Goal: Task Accomplishment & Management: Use online tool/utility

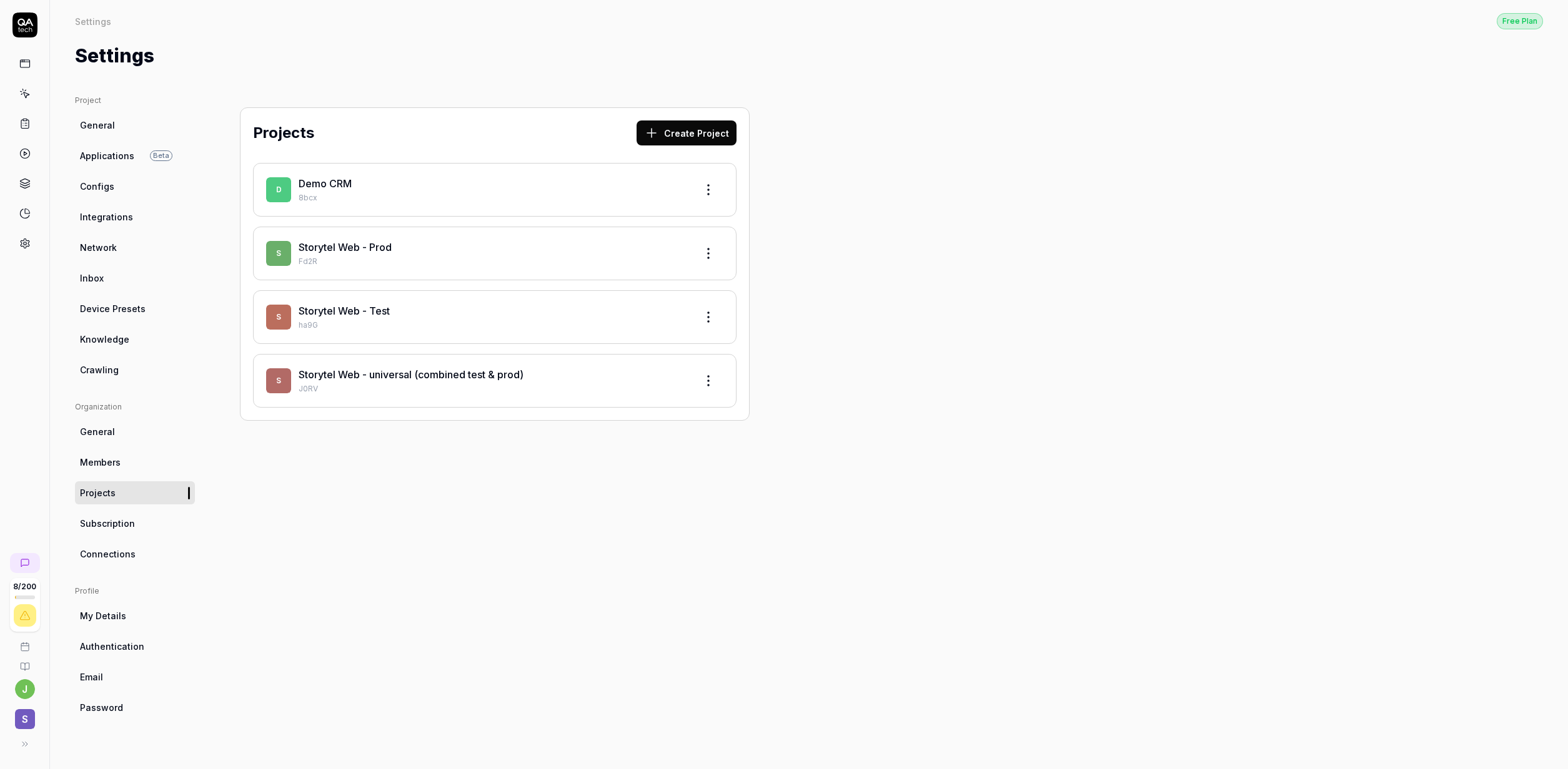
click at [353, 305] on link "Storytel Web - Test" at bounding box center [344, 310] width 91 height 12
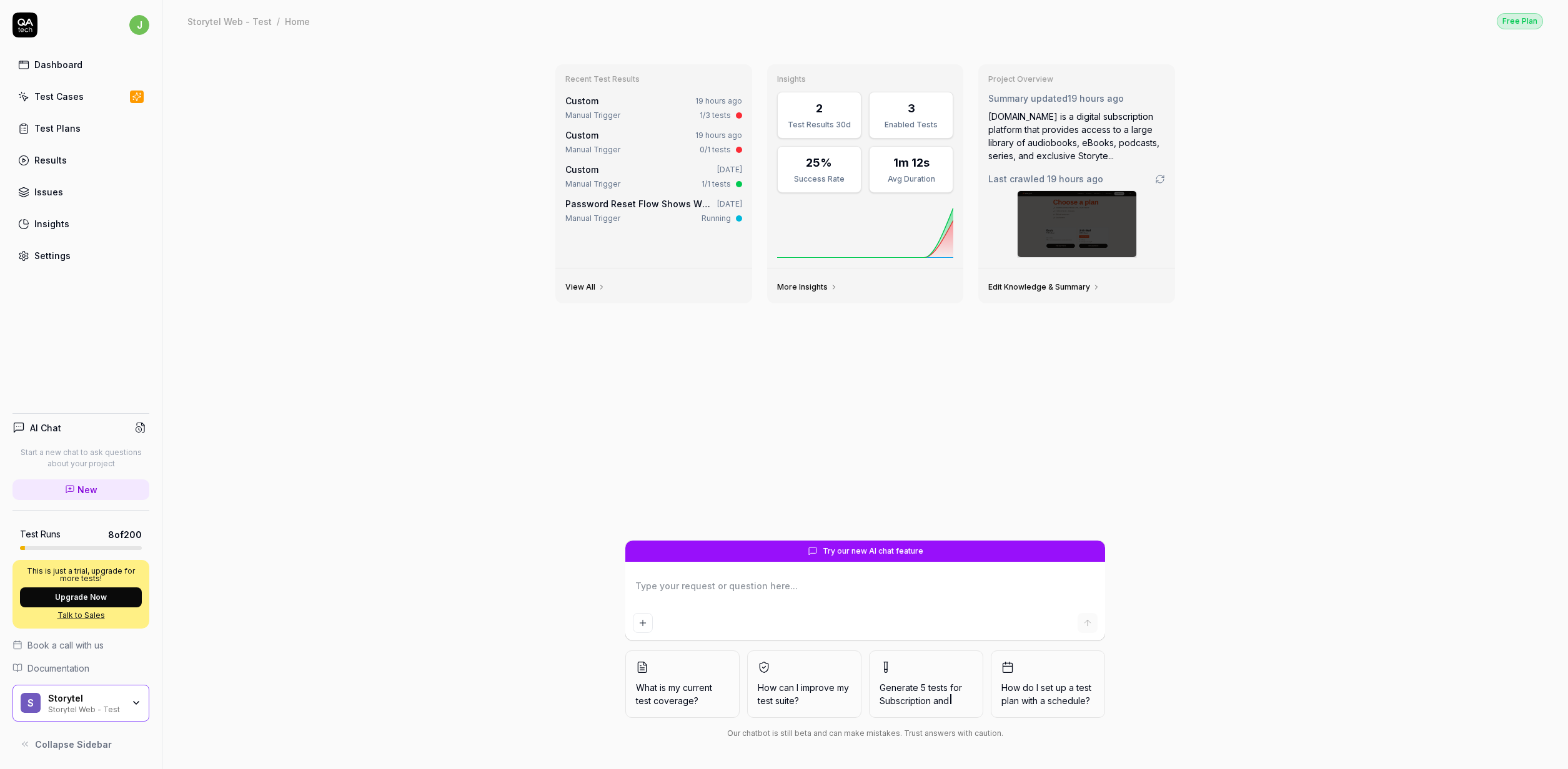
click at [74, 99] on div "Test Cases" at bounding box center [59, 96] width 50 height 13
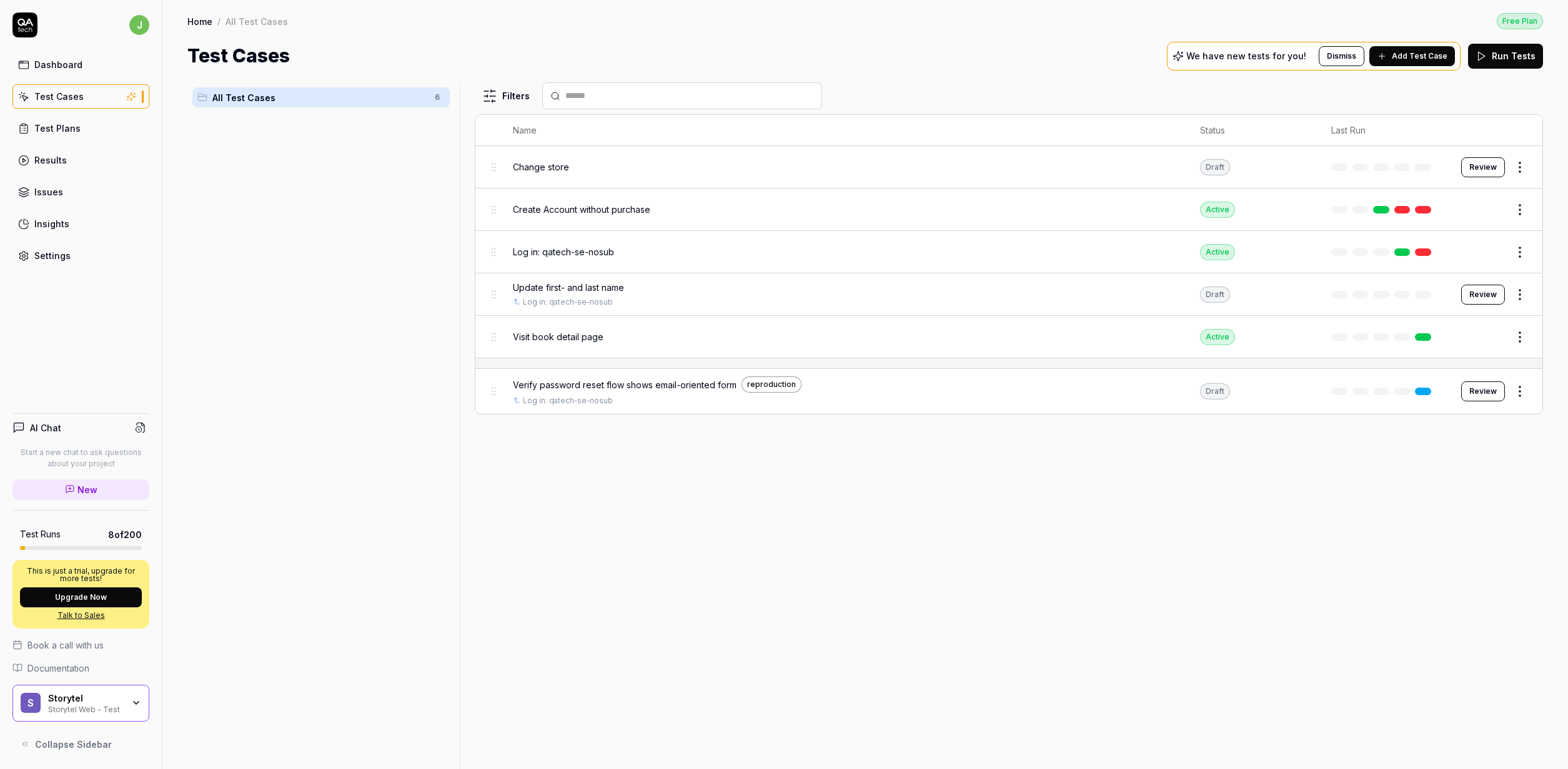
click at [573, 246] on span "Log in: qatech-se-nosub" at bounding box center [563, 252] width 101 height 13
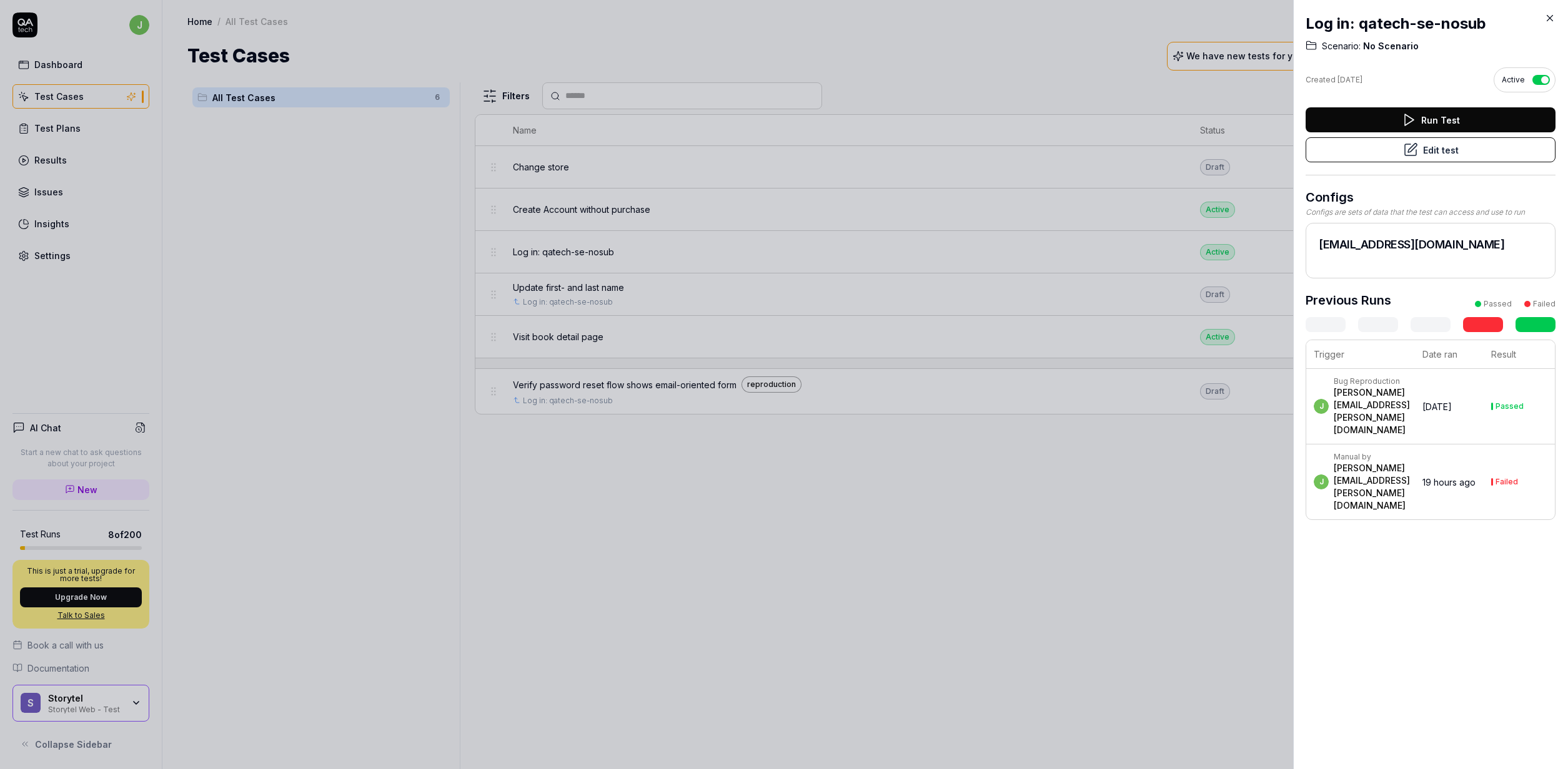
click at [1380, 156] on button "Edit test" at bounding box center [1430, 150] width 250 height 25
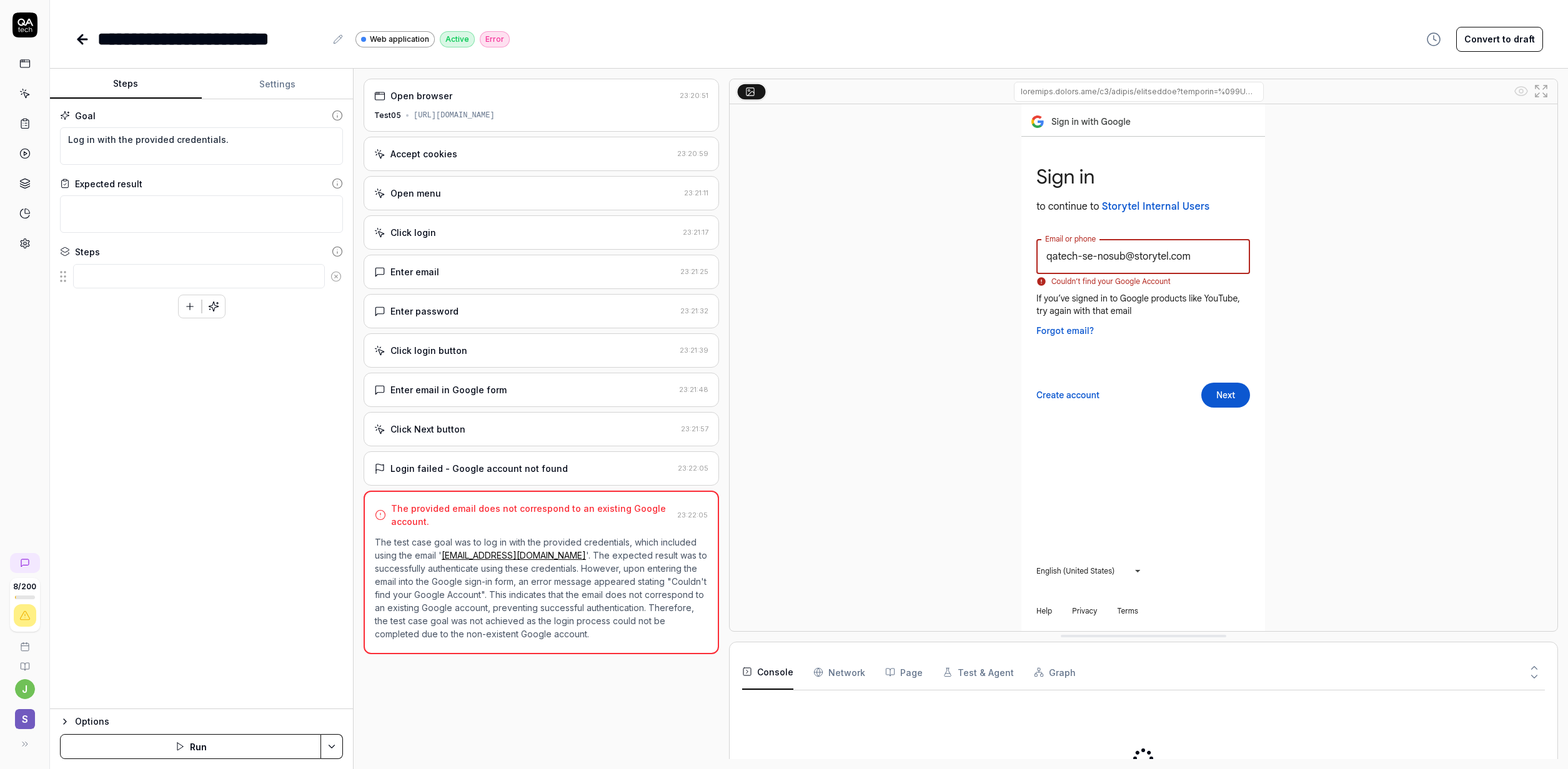
click at [215, 741] on button "Run" at bounding box center [191, 746] width 261 height 25
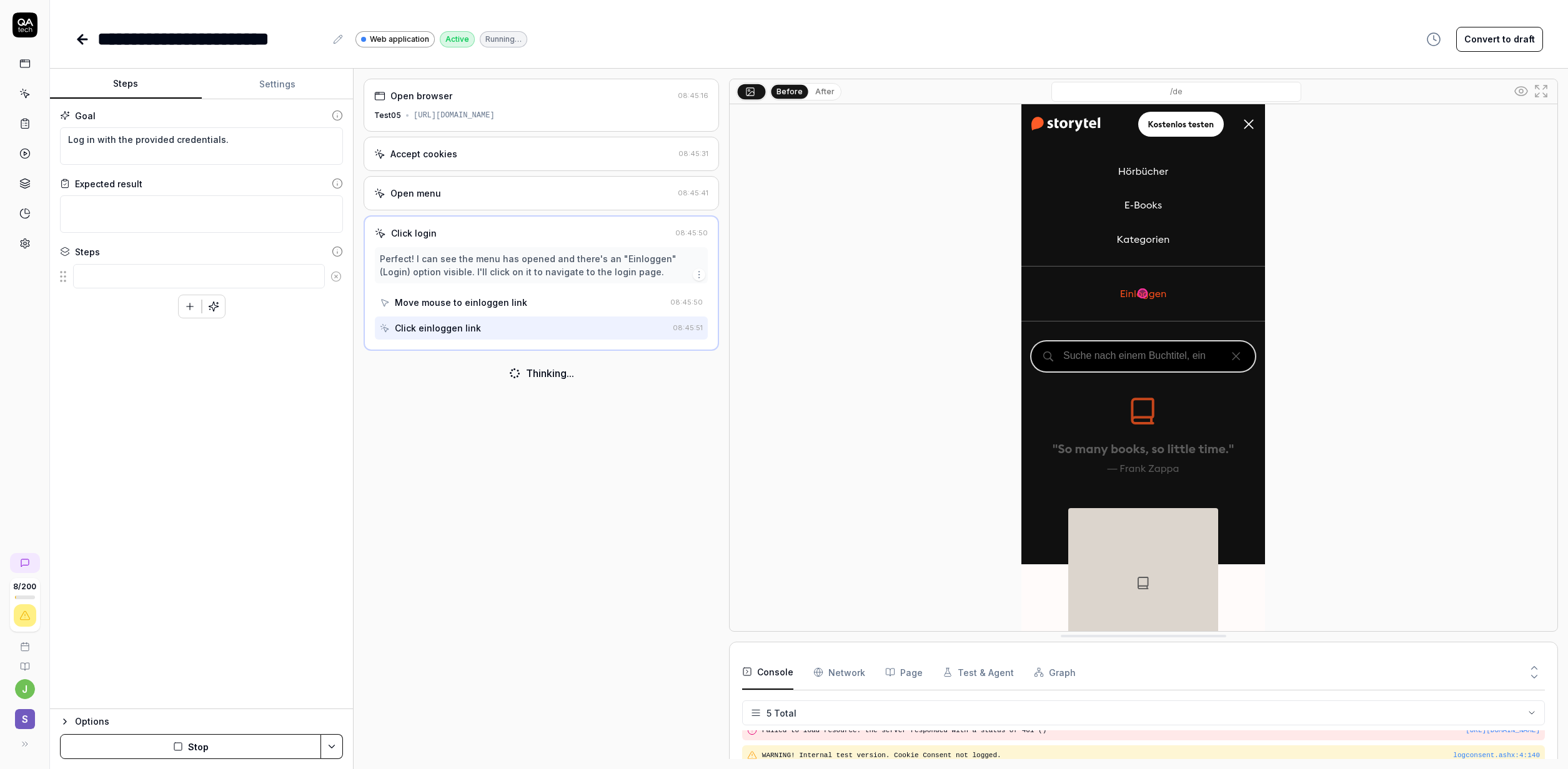
scroll to position [37, 0]
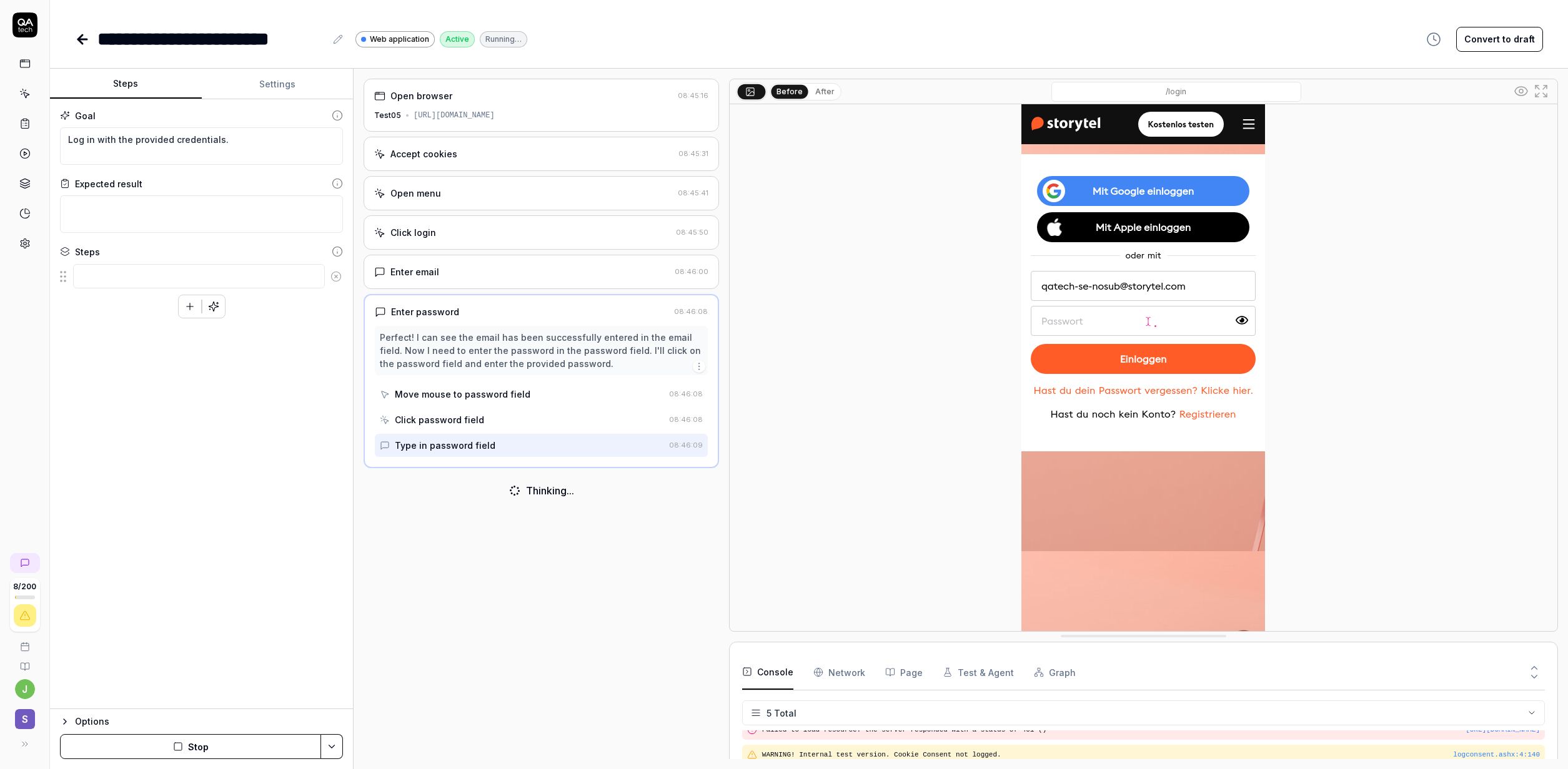
click at [818, 488] on div "." at bounding box center [1143, 368] width 828 height 527
click at [635, 517] on div "Open browser 08:45:16 Test05 [URL][DOMAIN_NAME] Accept cookies 08:45:31 Open me…" at bounding box center [541, 419] width 356 height 680
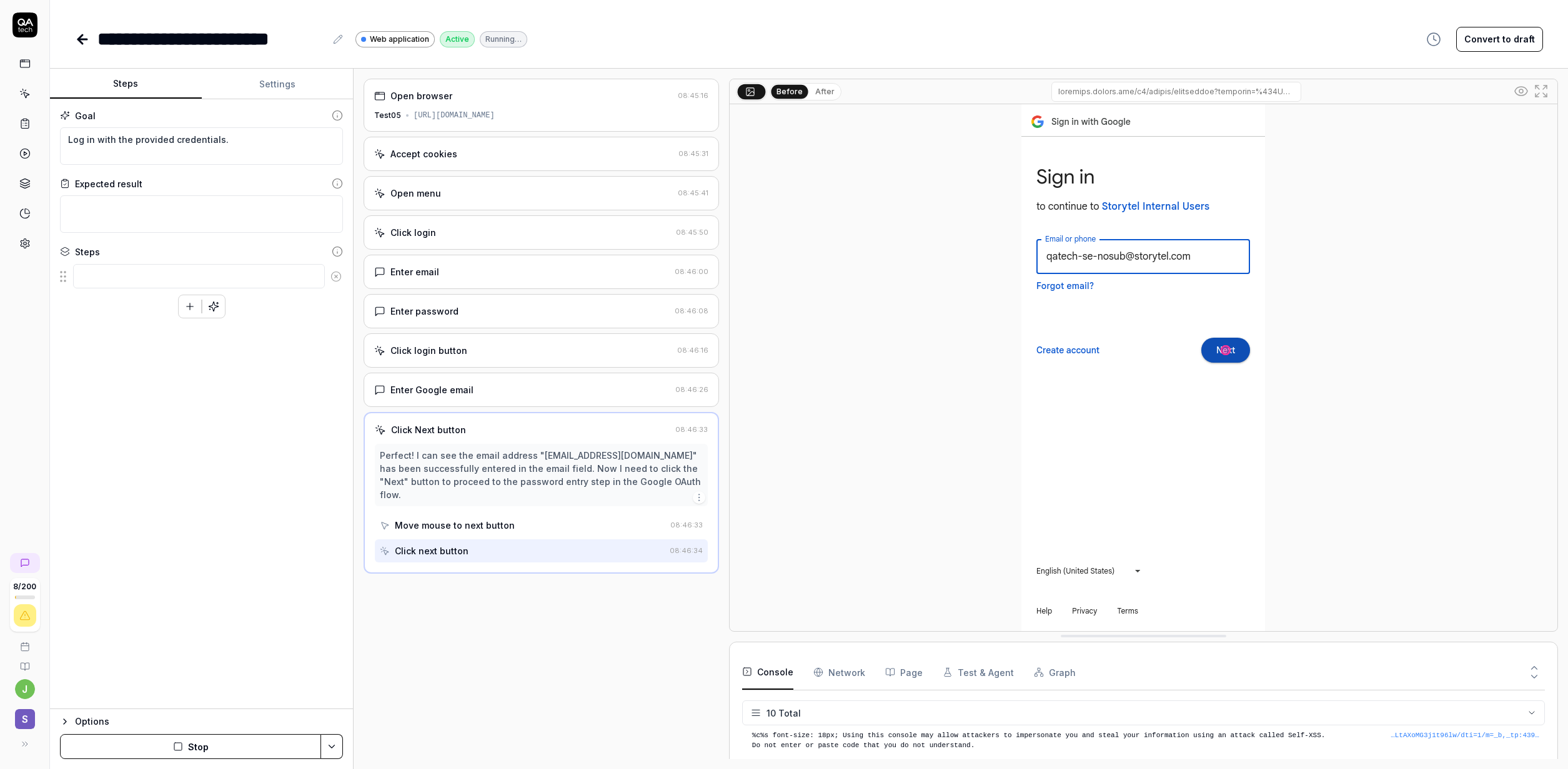
scroll to position [183, 0]
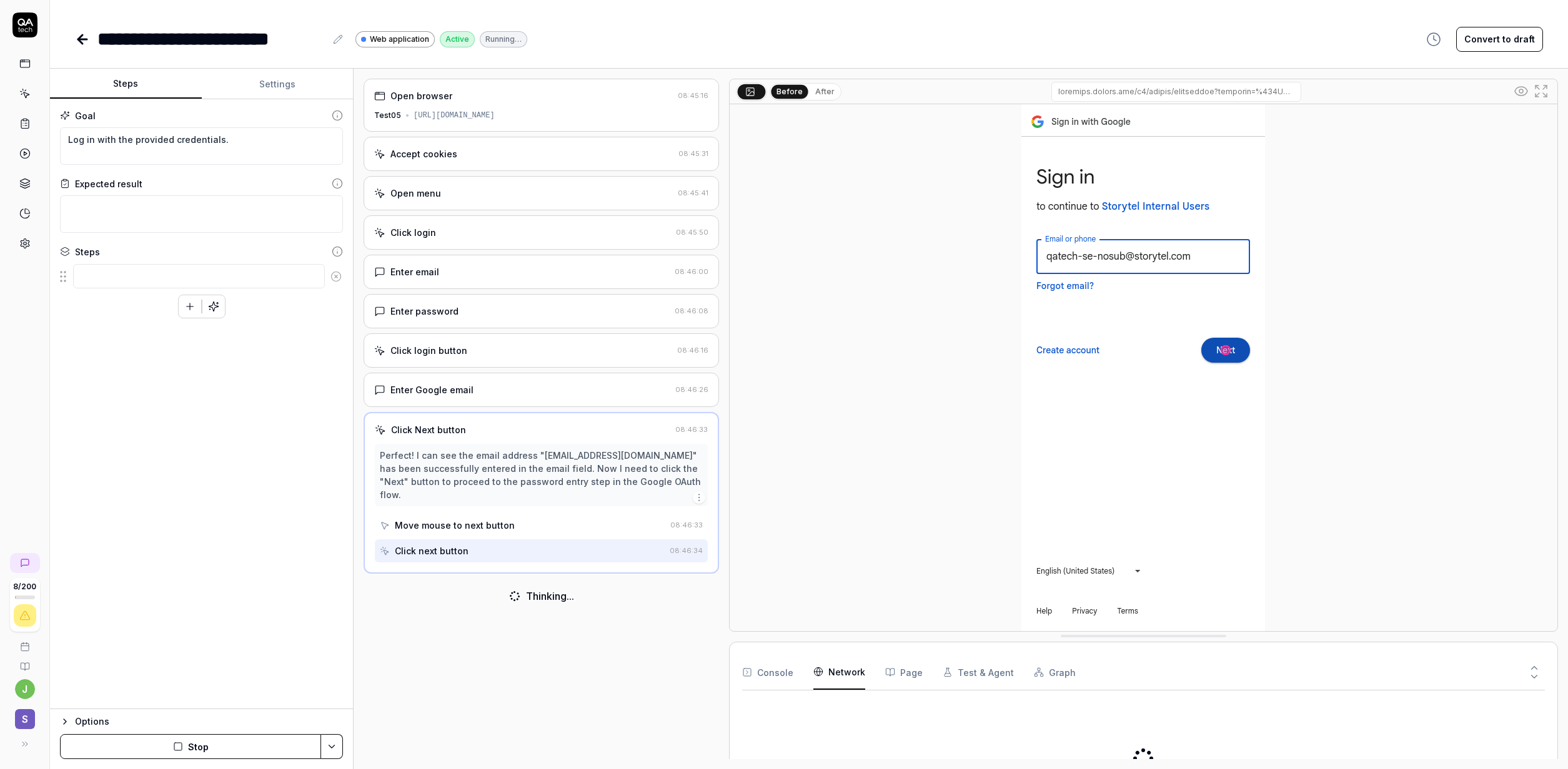
drag, startPoint x: 852, startPoint y: 675, endPoint x: 862, endPoint y: 691, distance: 18.9
click at [852, 674] on Requests "Network" at bounding box center [839, 672] width 52 height 35
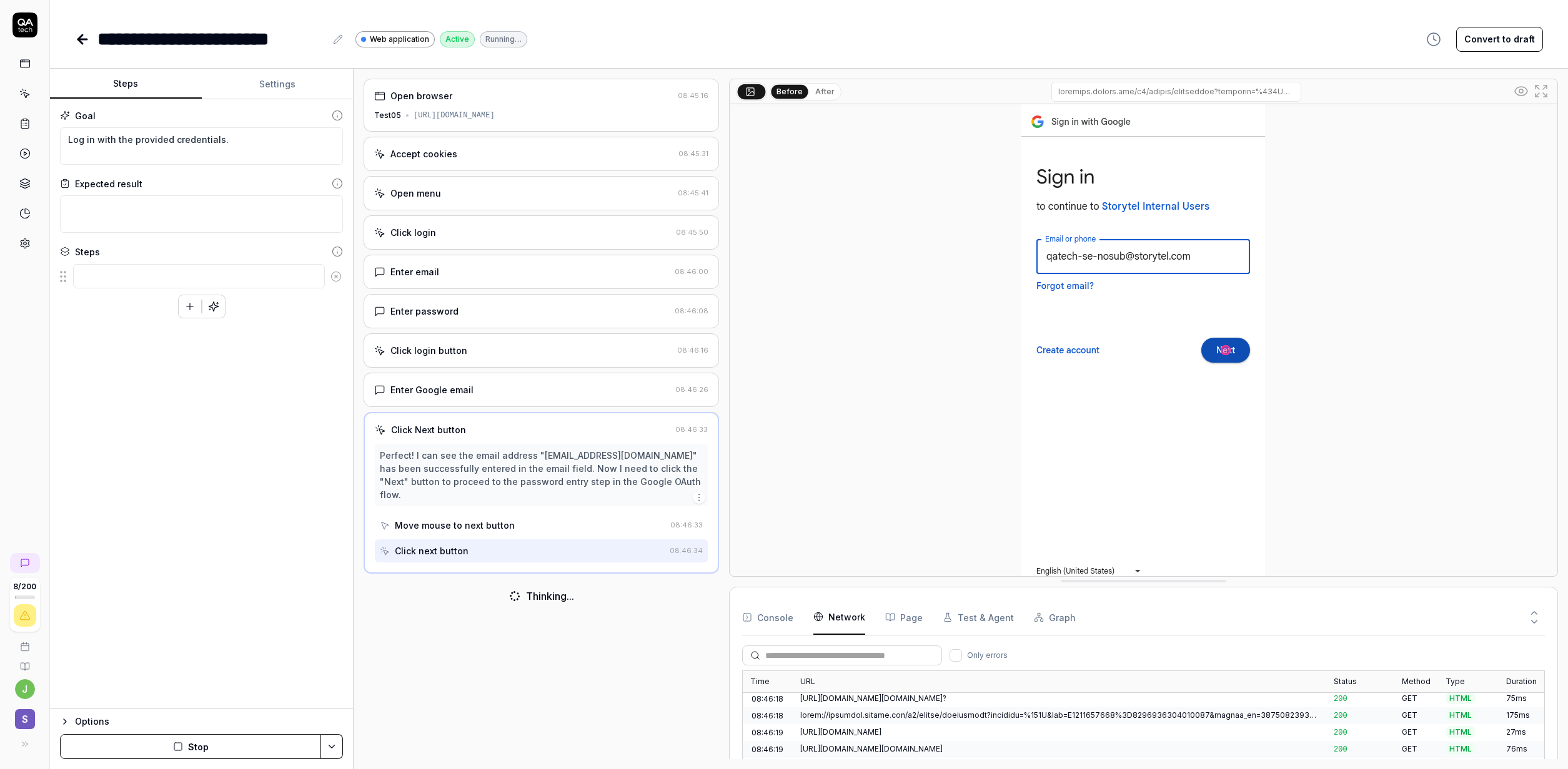
scroll to position [868, 0]
drag, startPoint x: 1395, startPoint y: 640, endPoint x: 1350, endPoint y: 449, distance: 196.2
click at [1356, 446] on div "Before After" at bounding box center [1143, 328] width 829 height 498
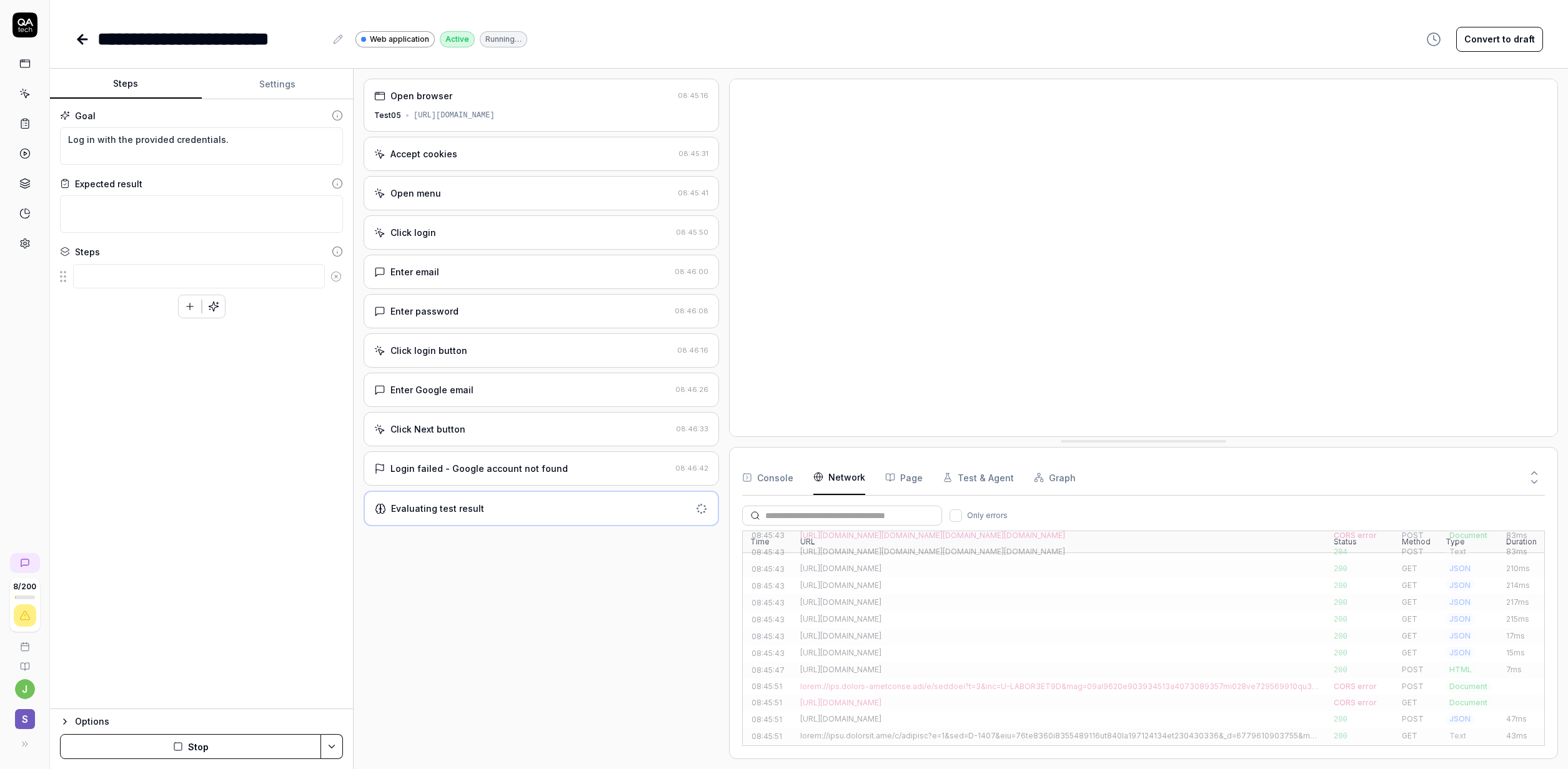
scroll to position [559, 0]
click at [495, 115] on div "[URL][DOMAIN_NAME]" at bounding box center [454, 116] width 81 height 11
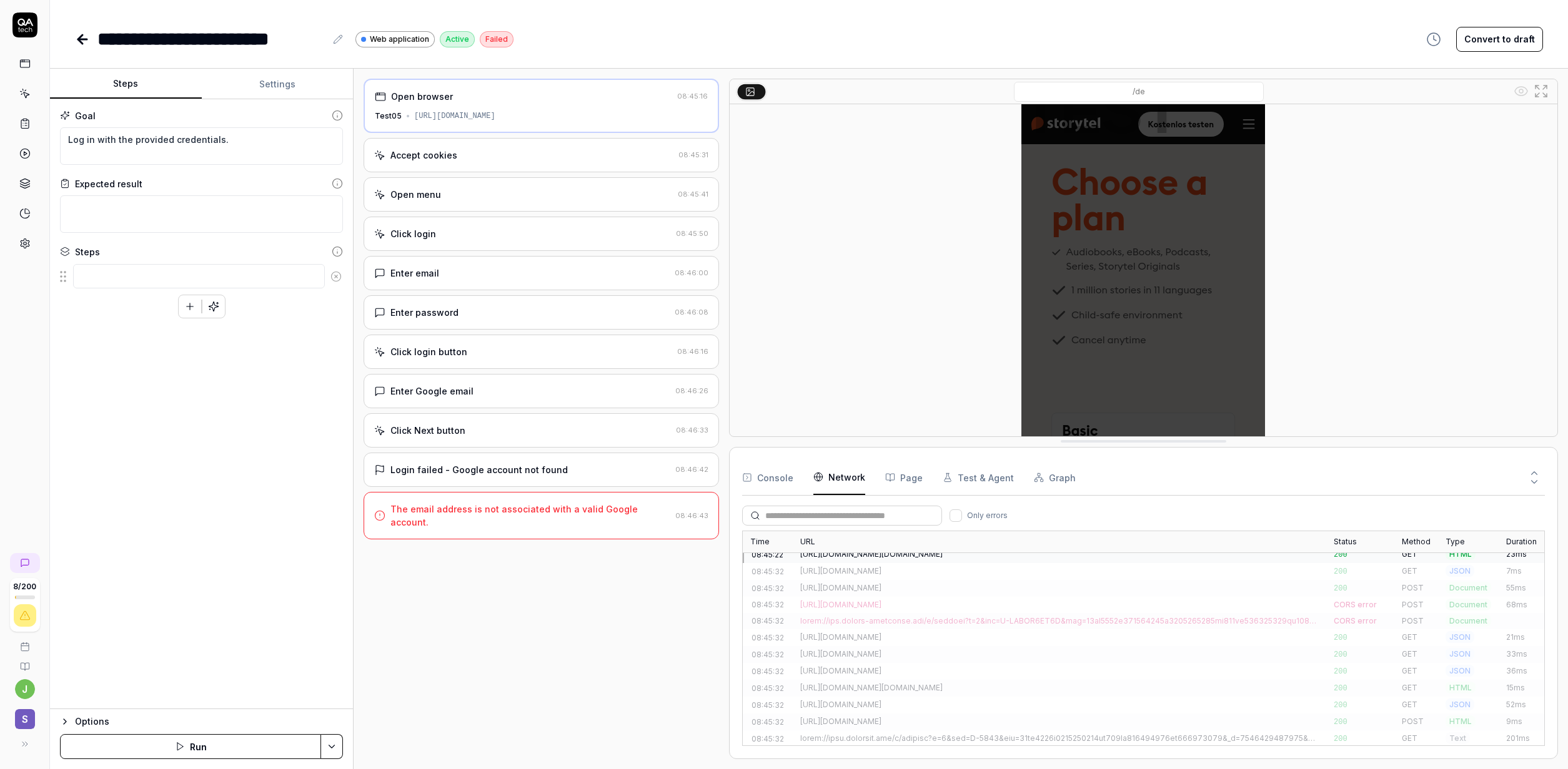
scroll to position [0, 0]
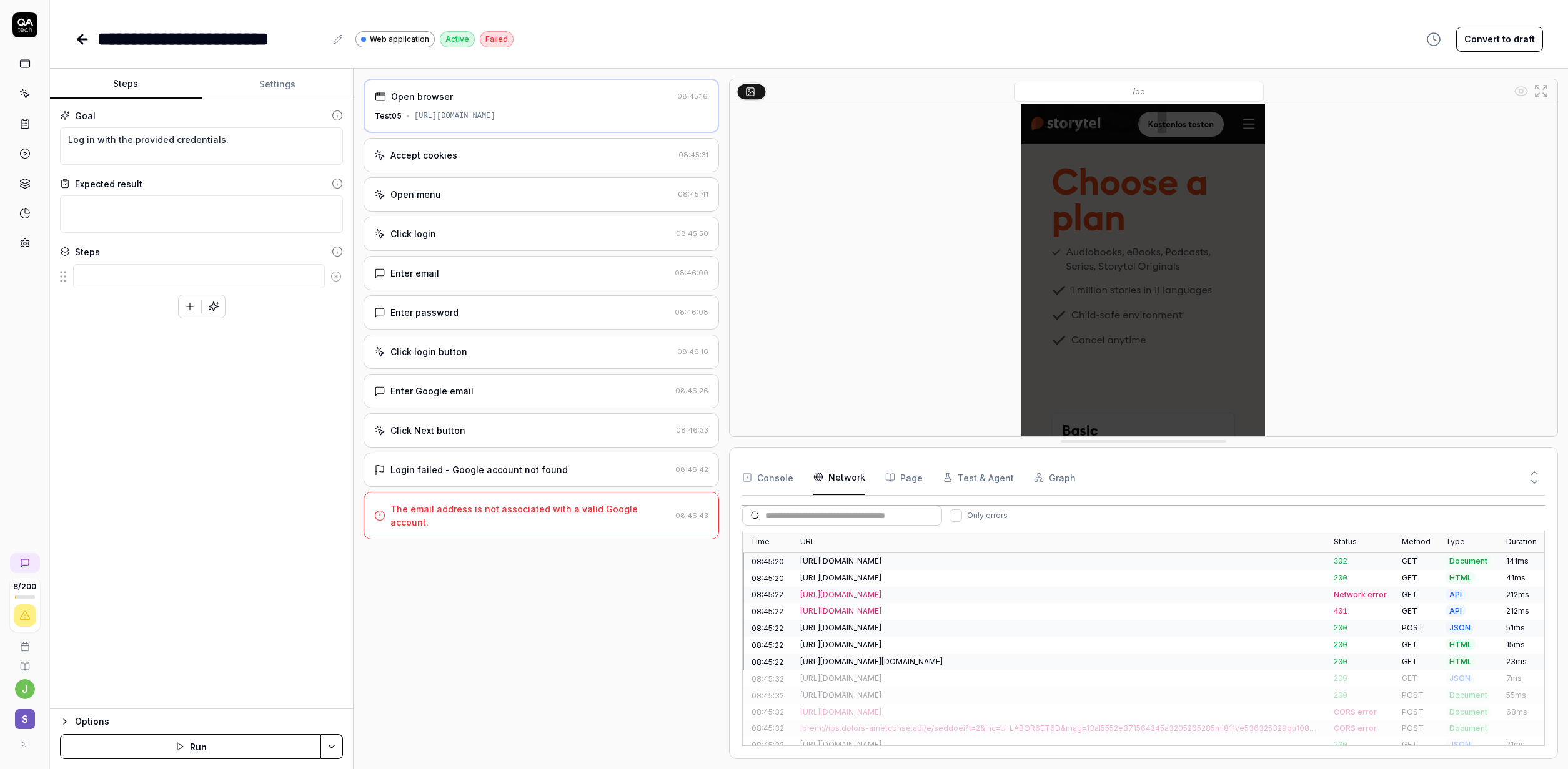
click at [944, 564] on div "[URL][DOMAIN_NAME]" at bounding box center [1059, 561] width 519 height 11
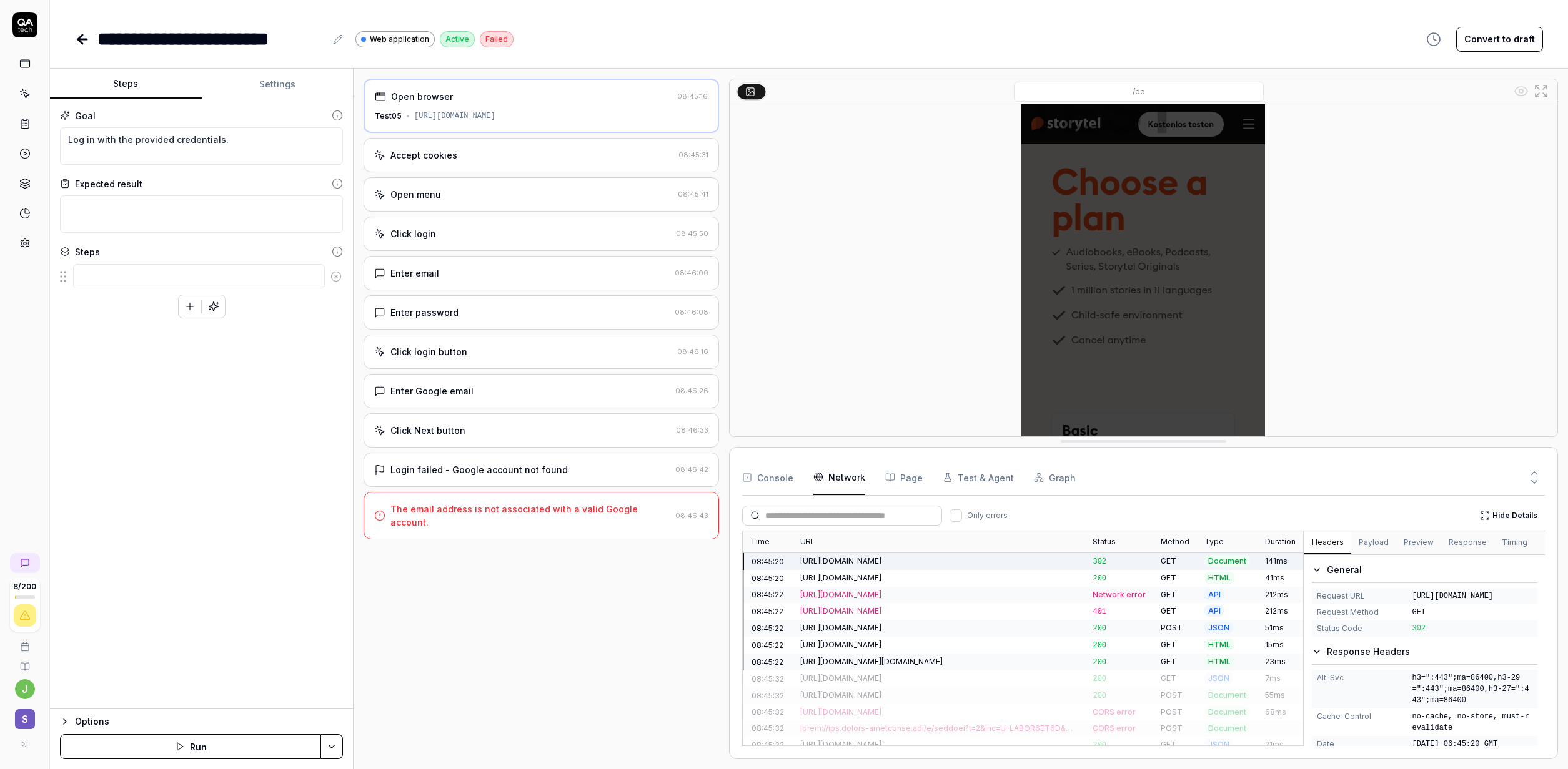
drag, startPoint x: 1478, startPoint y: 664, endPoint x: 1408, endPoint y: 605, distance: 91.5
click at [1408, 605] on div "Request URL [URL][DOMAIN_NAME]" at bounding box center [1424, 596] width 226 height 16
copy div "[URL][DOMAIN_NAME]"
type textarea "*"
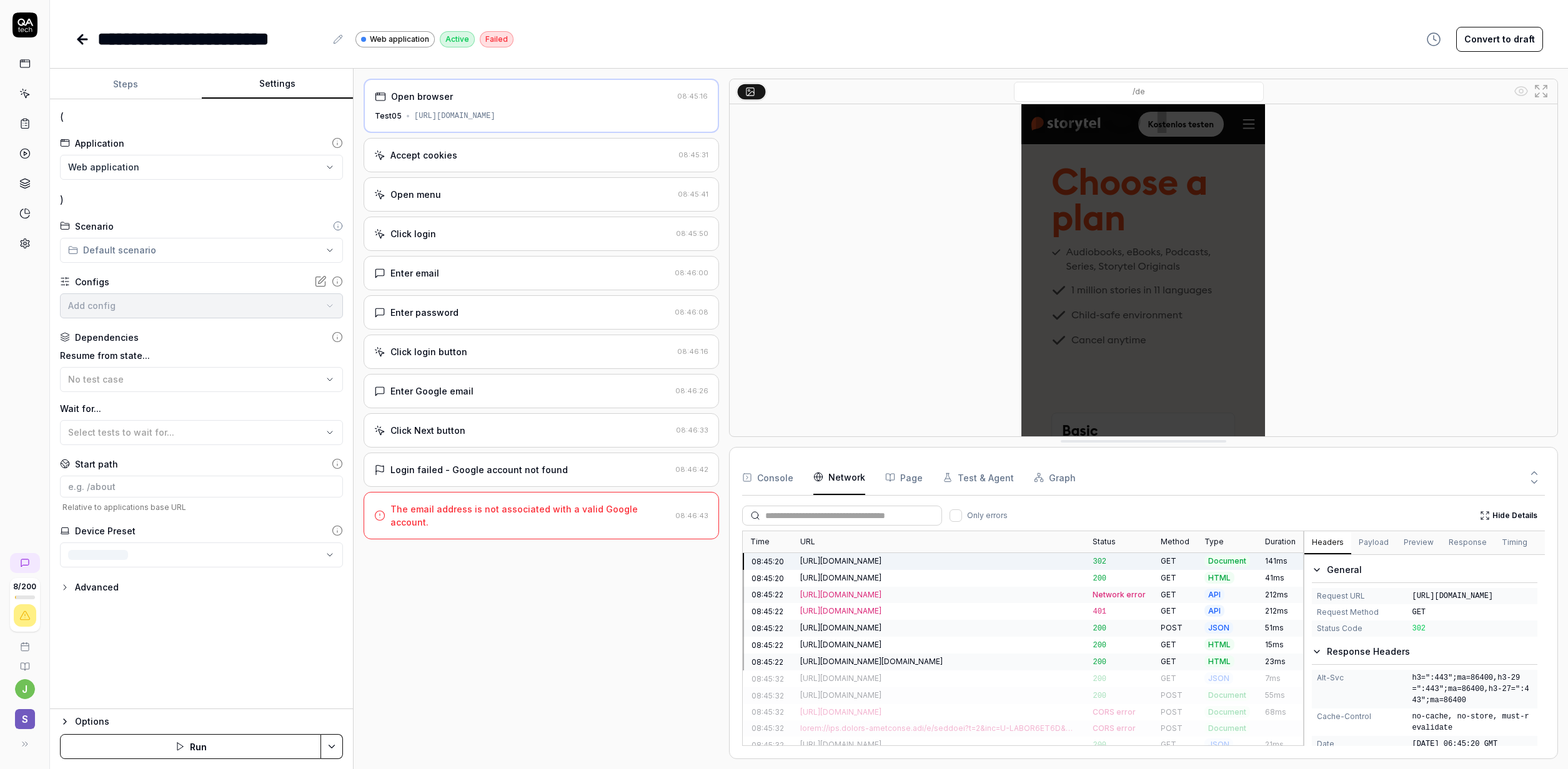
click at [286, 74] on button "Settings" at bounding box center [278, 84] width 151 height 30
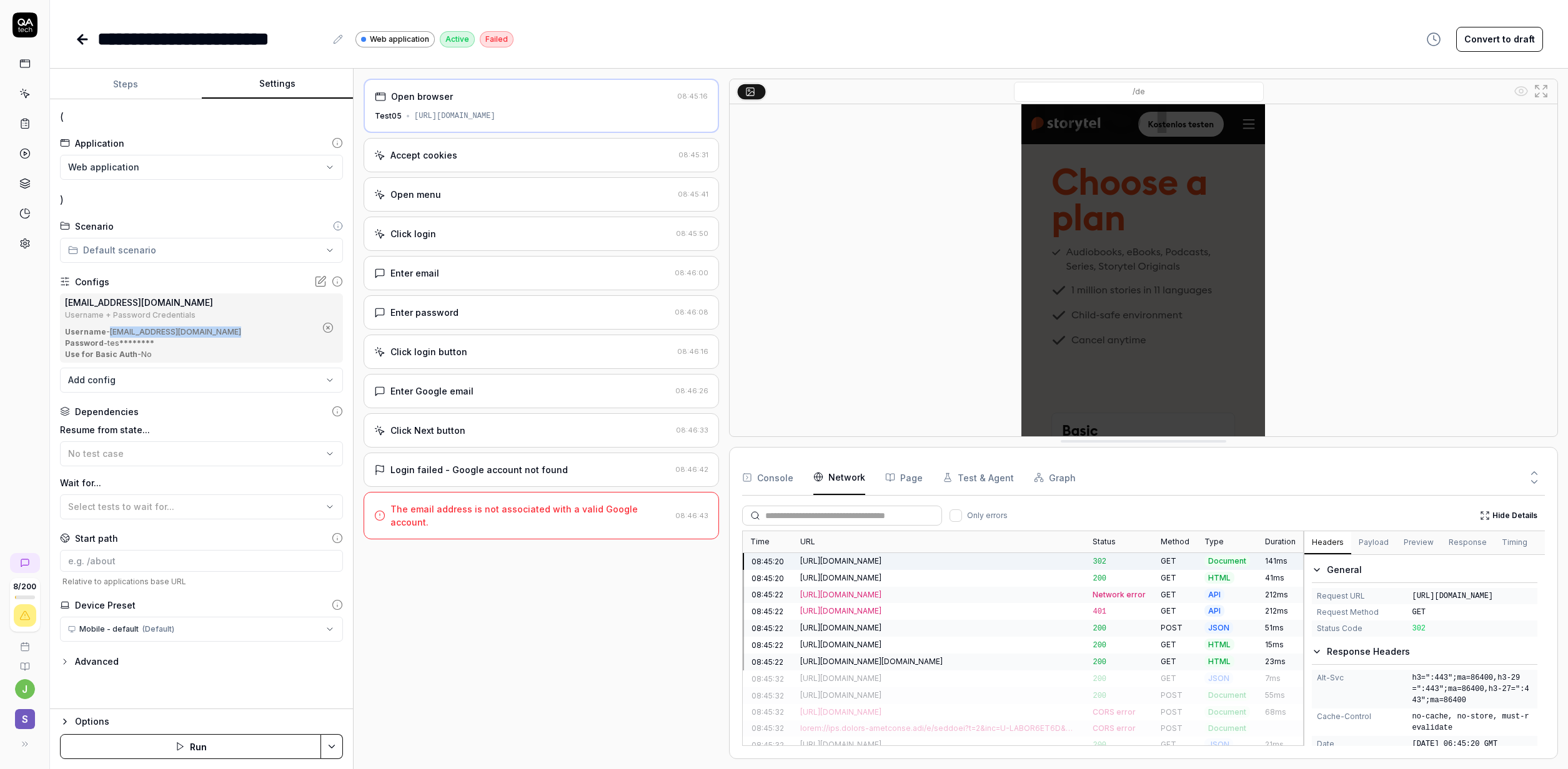
drag, startPoint x: 228, startPoint y: 334, endPoint x: 111, endPoint y: 337, distance: 117.0
click at [111, 337] on div "Username - [EMAIL_ADDRESS][DOMAIN_NAME]" at bounding box center [191, 332] width 251 height 11
copy div "[EMAIL_ADDRESS][DOMAIN_NAME]"
click at [207, 744] on button "Run" at bounding box center [191, 746] width 261 height 25
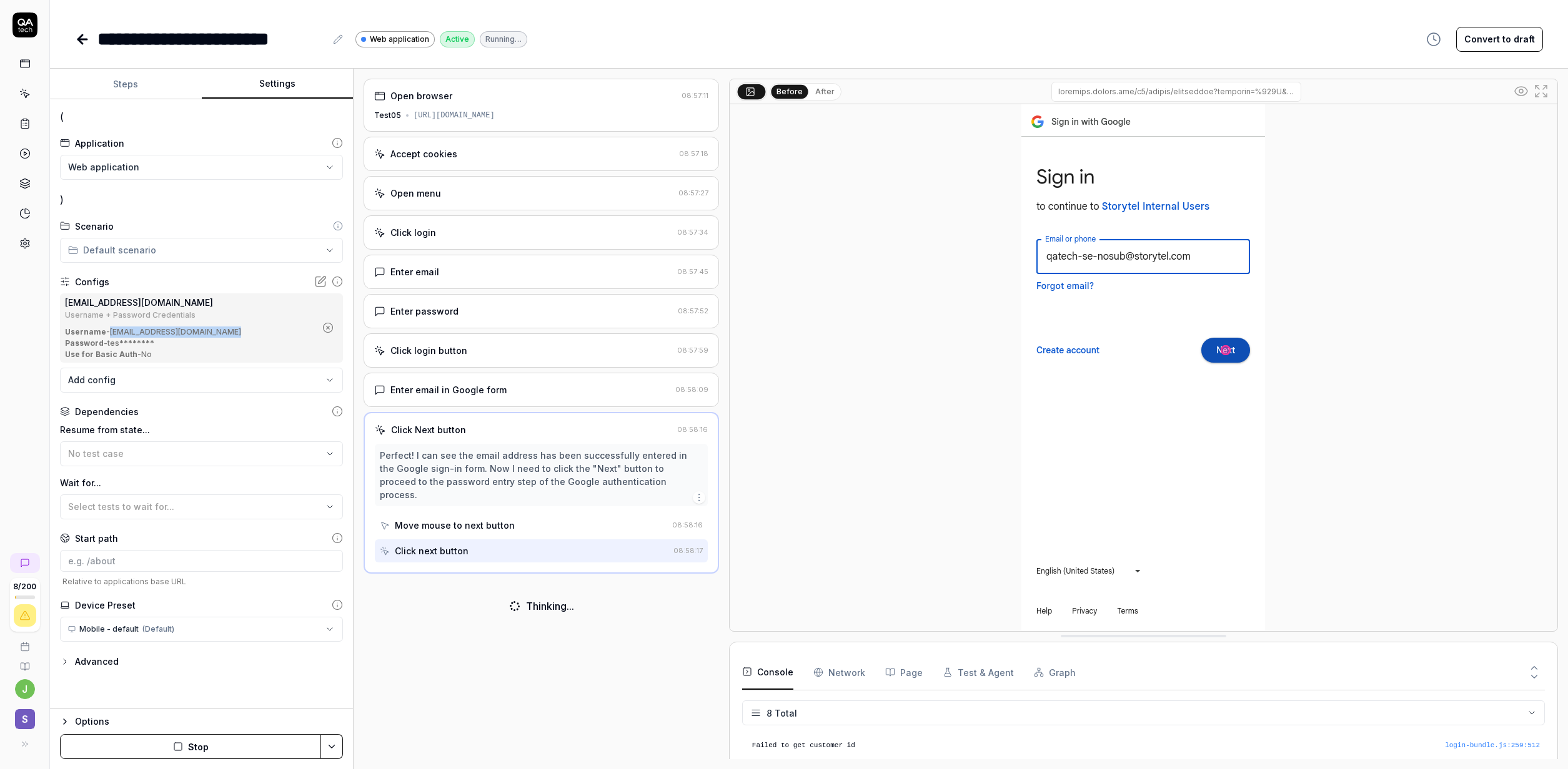
scroll to position [122, 0]
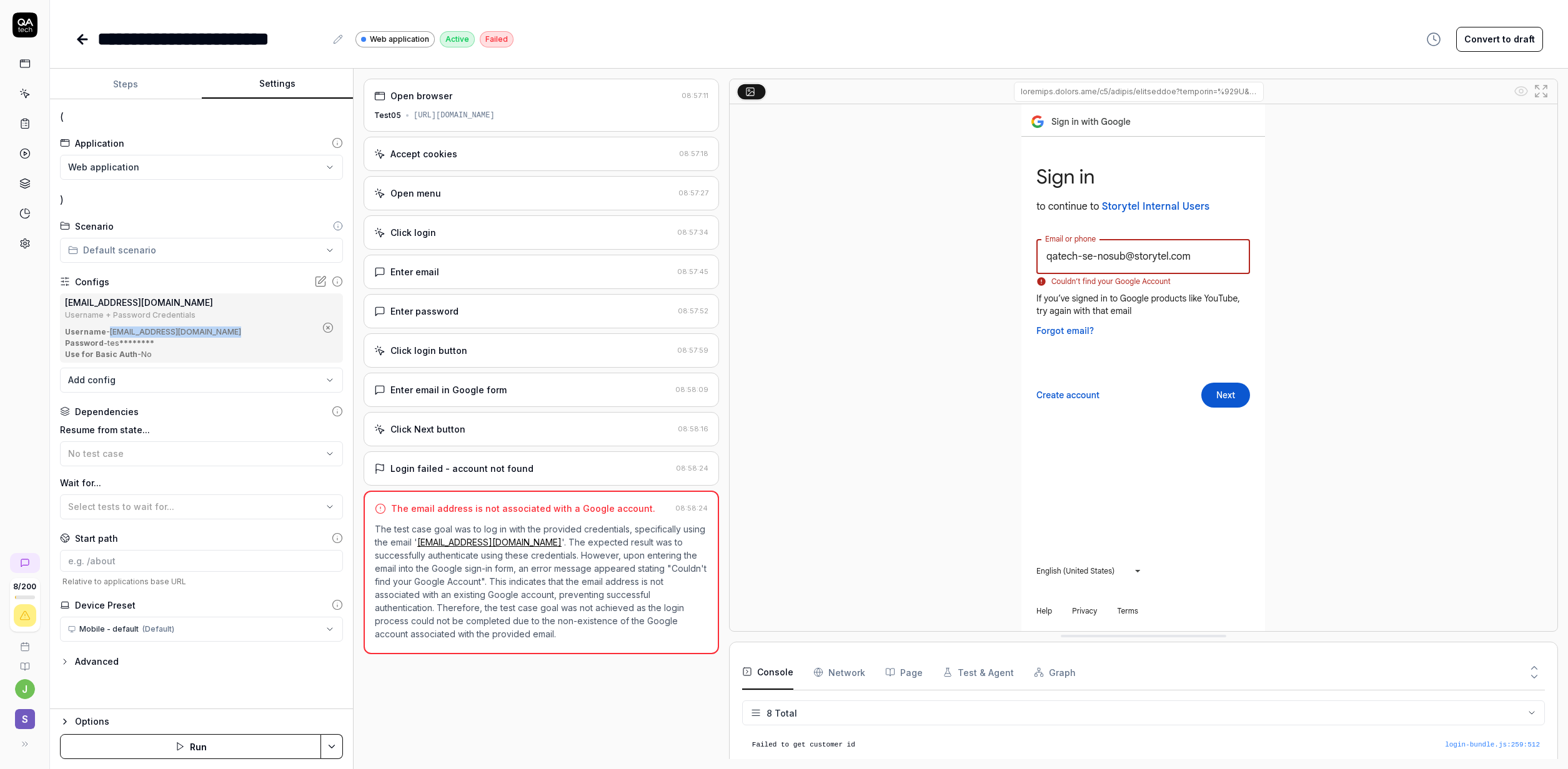
click at [848, 674] on Requests "Network" at bounding box center [839, 672] width 52 height 35
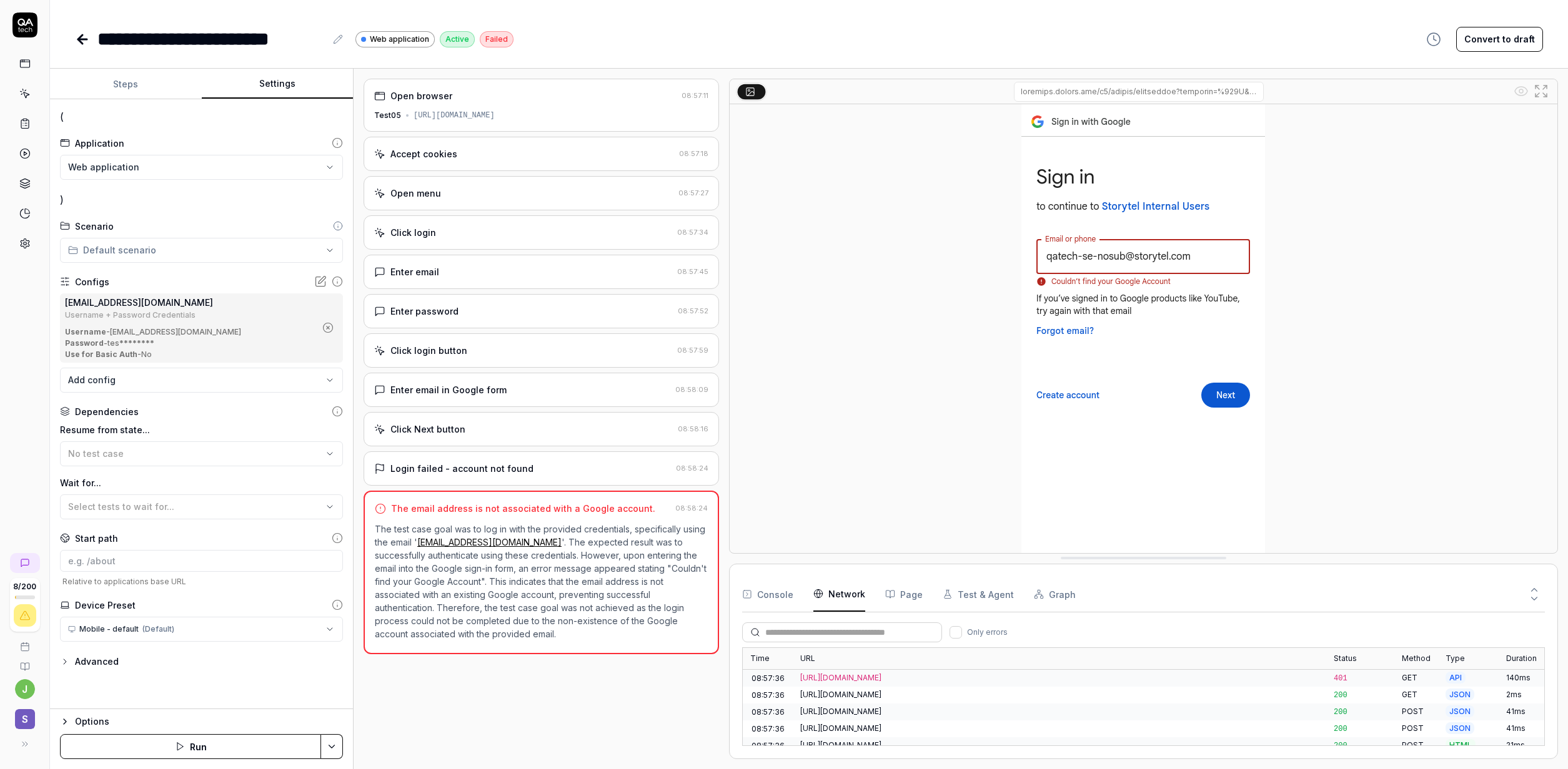
drag, startPoint x: 1119, startPoint y: 635, endPoint x: 1042, endPoint y: 365, distance: 280.8
click at [1054, 308] on div at bounding box center [1143, 317] width 829 height 475
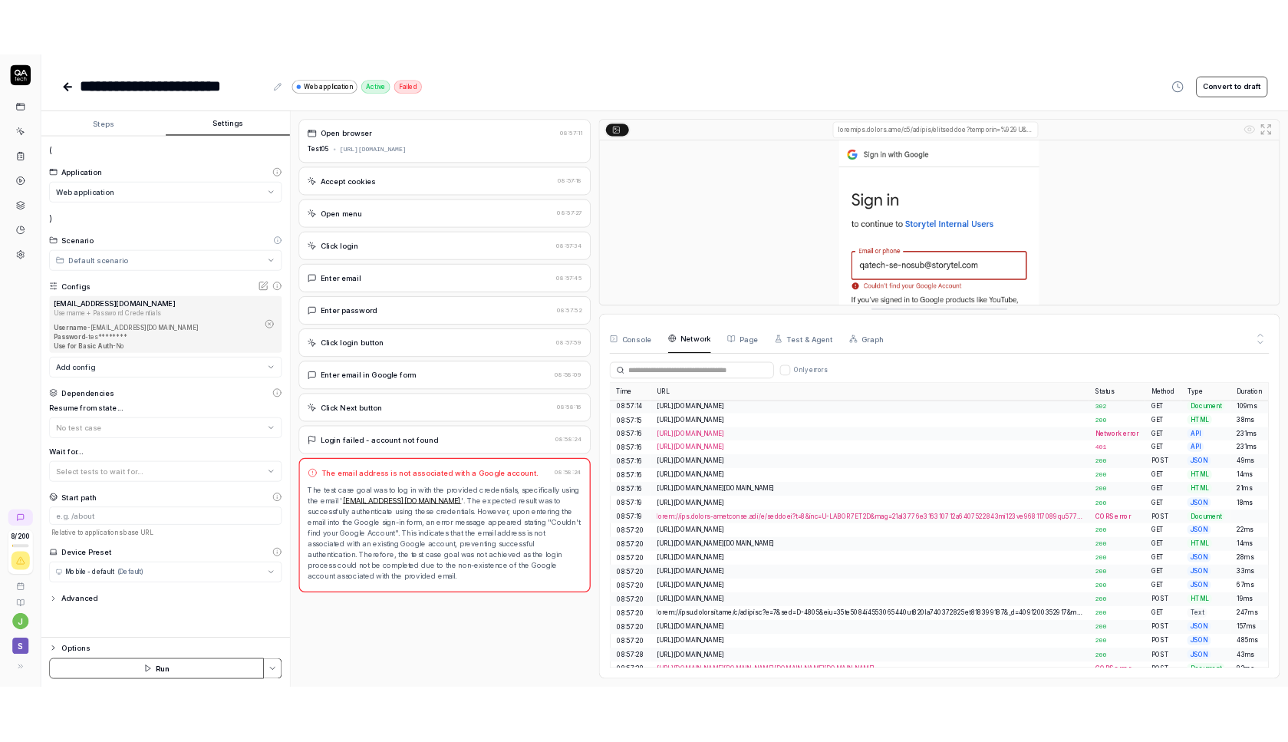
scroll to position [0, 0]
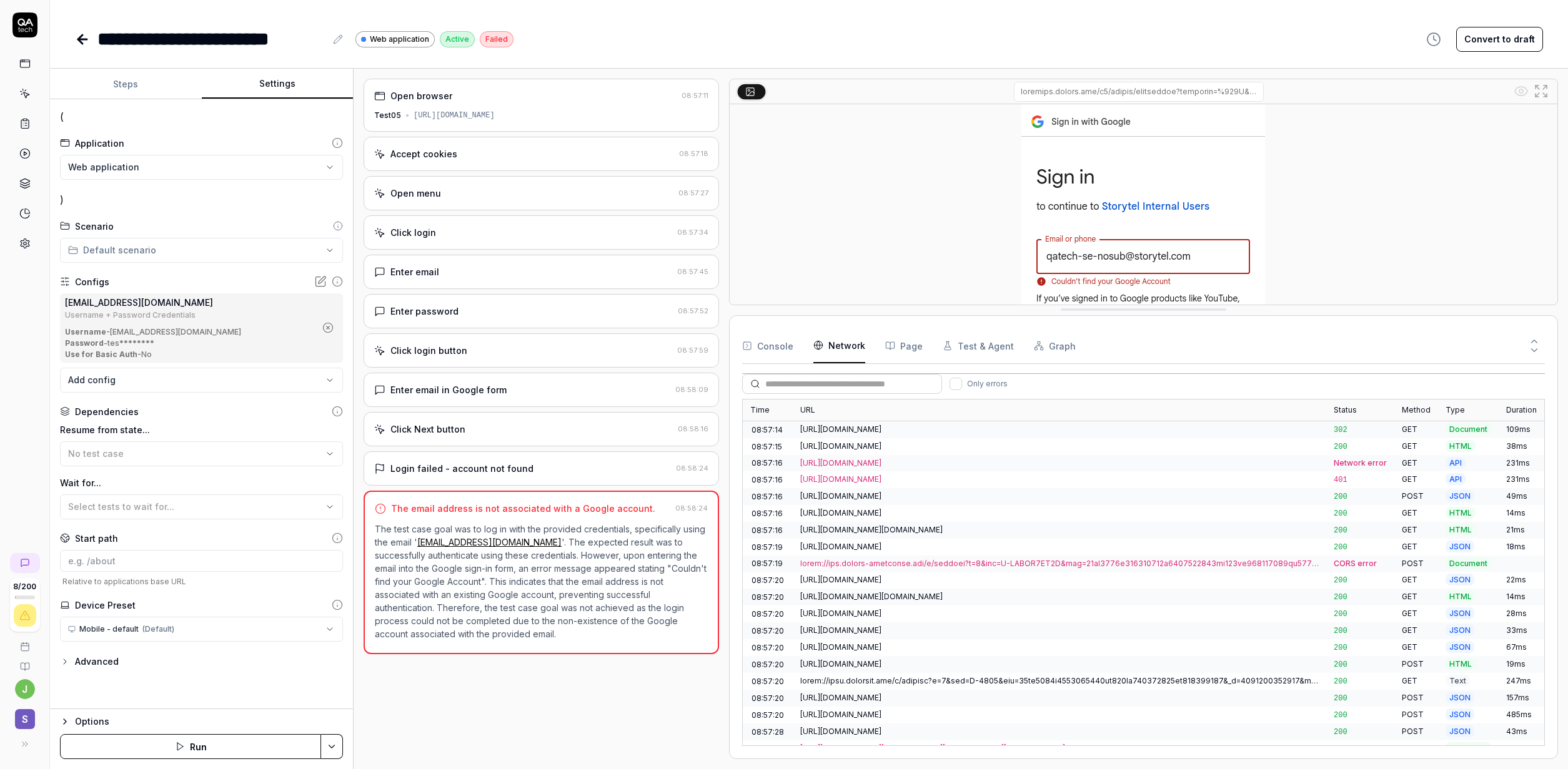
click at [947, 429] on div "[URL][DOMAIN_NAME]" at bounding box center [1059, 430] width 519 height 11
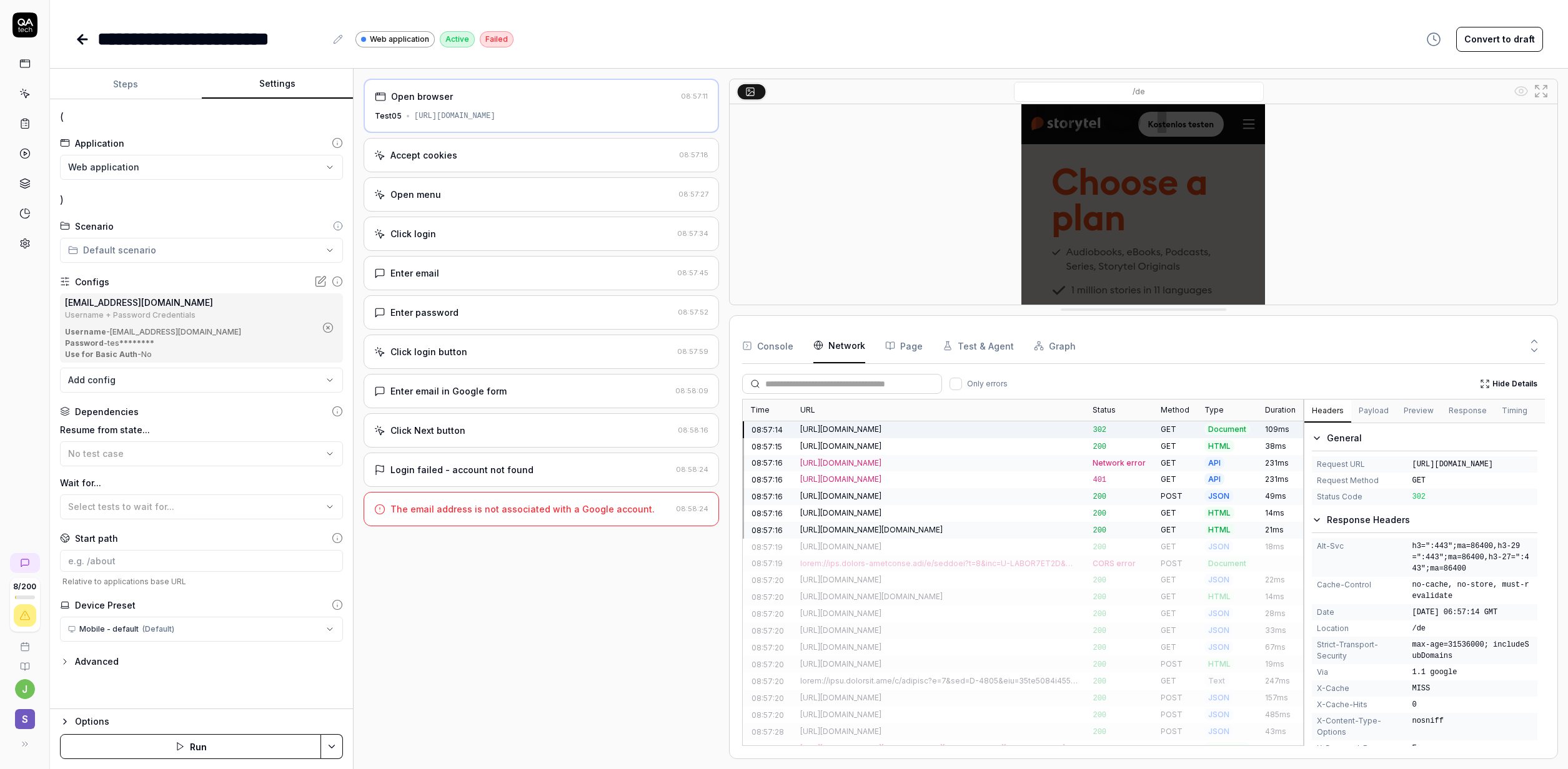
drag, startPoint x: 1485, startPoint y: 532, endPoint x: 1403, endPoint y: 461, distance: 108.5
click at [1403, 461] on div "Request URL [URL][DOMAIN_NAME]" at bounding box center [1424, 465] width 226 height 16
copy div "[URL][DOMAIN_NAME]"
click at [1176, 45] on div "**********" at bounding box center [808, 39] width 1468 height 28
drag, startPoint x: 1491, startPoint y: 532, endPoint x: 1413, endPoint y: 468, distance: 100.9
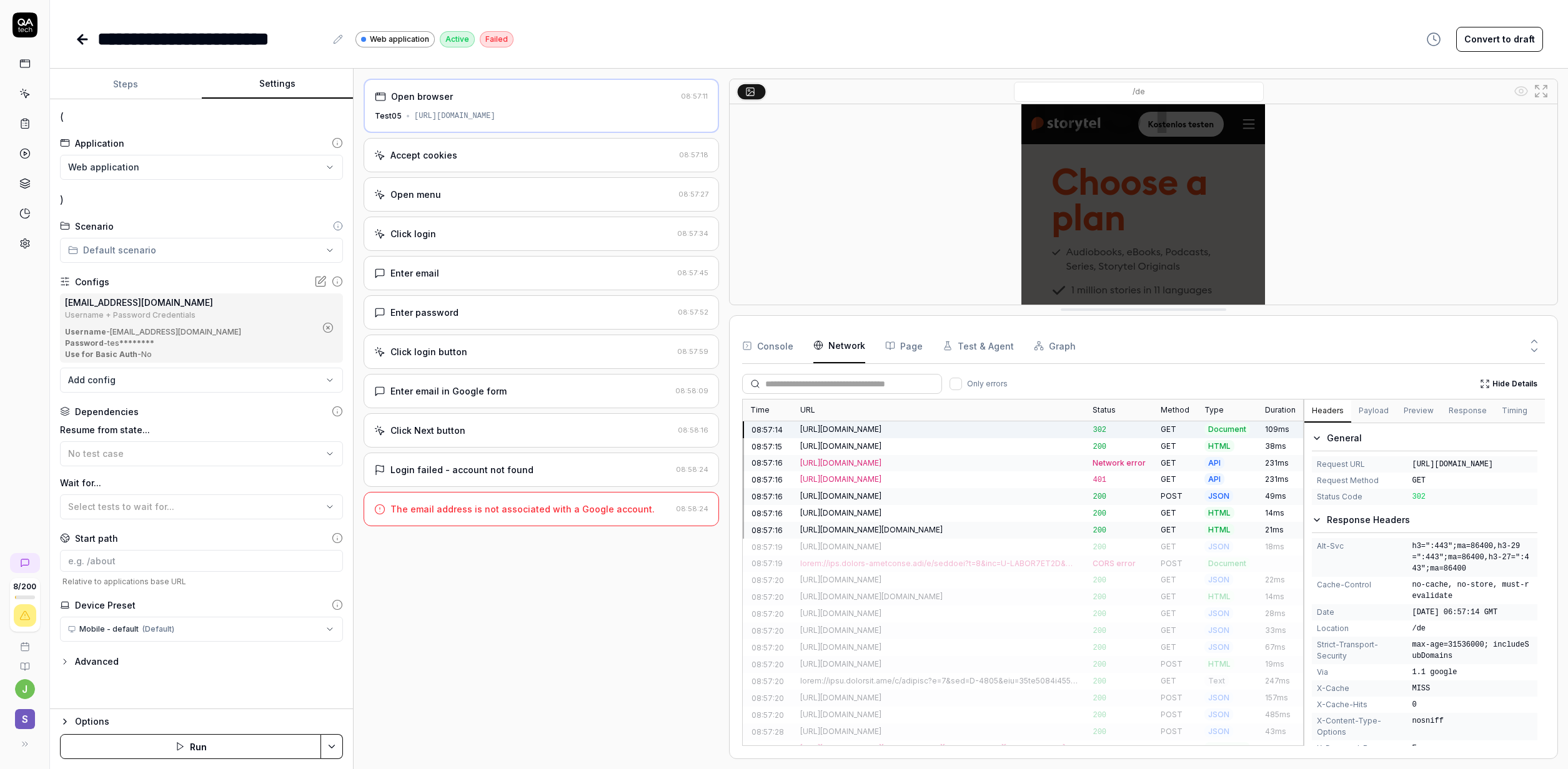
click at [1413, 468] on span "[URL][DOMAIN_NAME]" at bounding box center [1472, 465] width 120 height 11
copy span "[URL][DOMAIN_NAME]"
click at [1473, 470] on span "[URL][DOMAIN_NAME]" at bounding box center [1472, 465] width 120 height 11
drag, startPoint x: 1491, startPoint y: 534, endPoint x: 1399, endPoint y: 470, distance: 112.1
click at [1399, 470] on div "Request URL [URL][DOMAIN_NAME]" at bounding box center [1424, 465] width 226 height 16
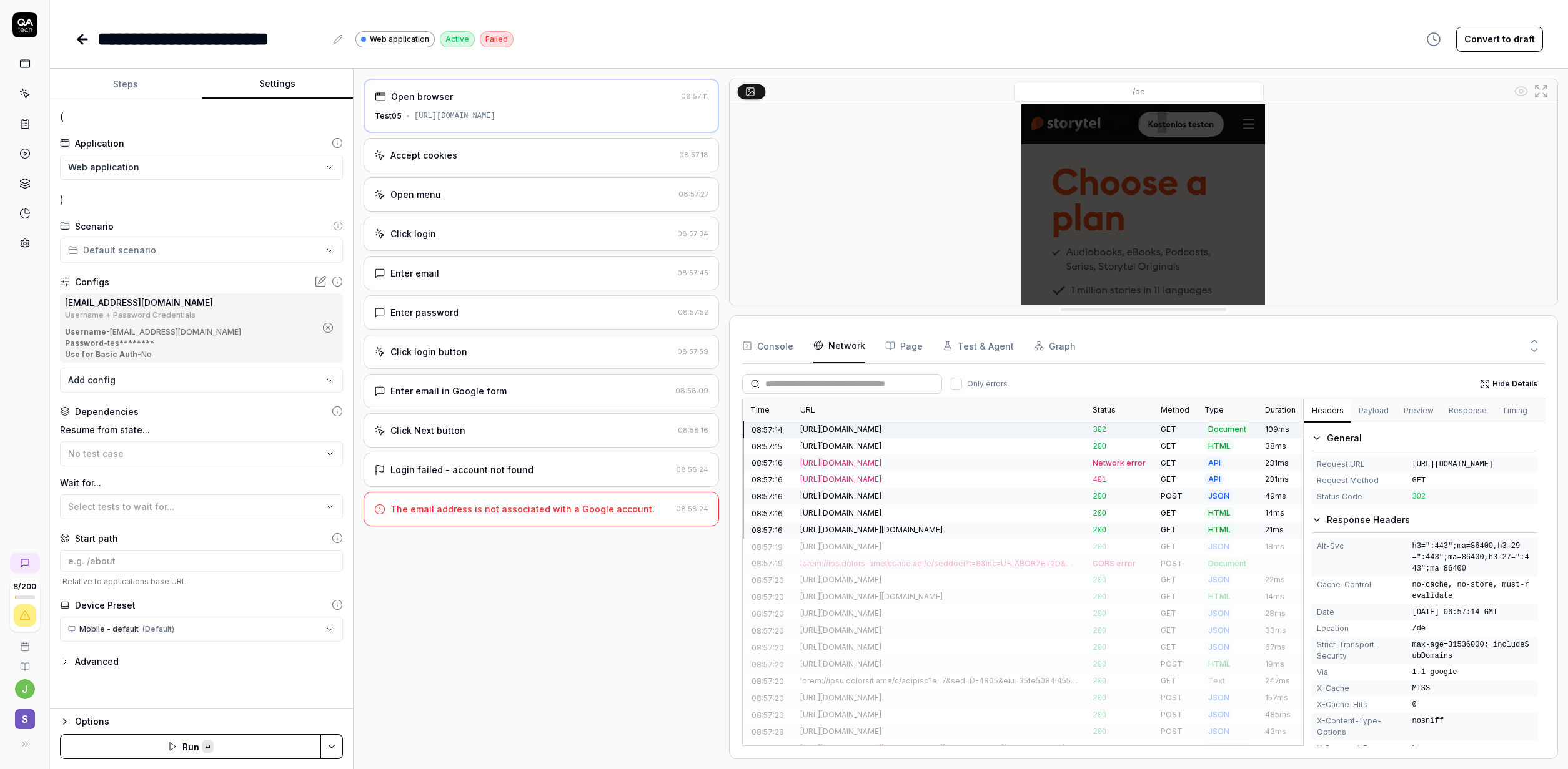
copy div "[URL][DOMAIN_NAME]"
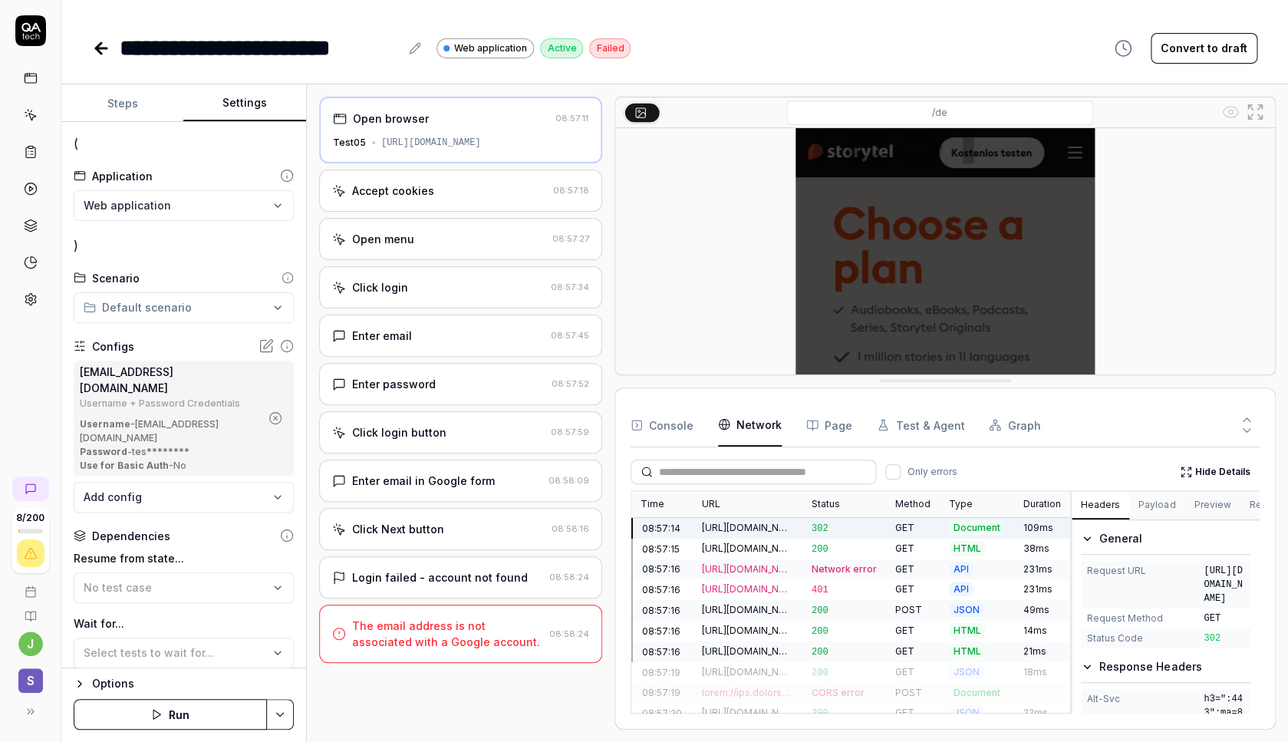
click at [1198, 609] on div "Request URL [URL][DOMAIN_NAME]" at bounding box center [1166, 585] width 170 height 48
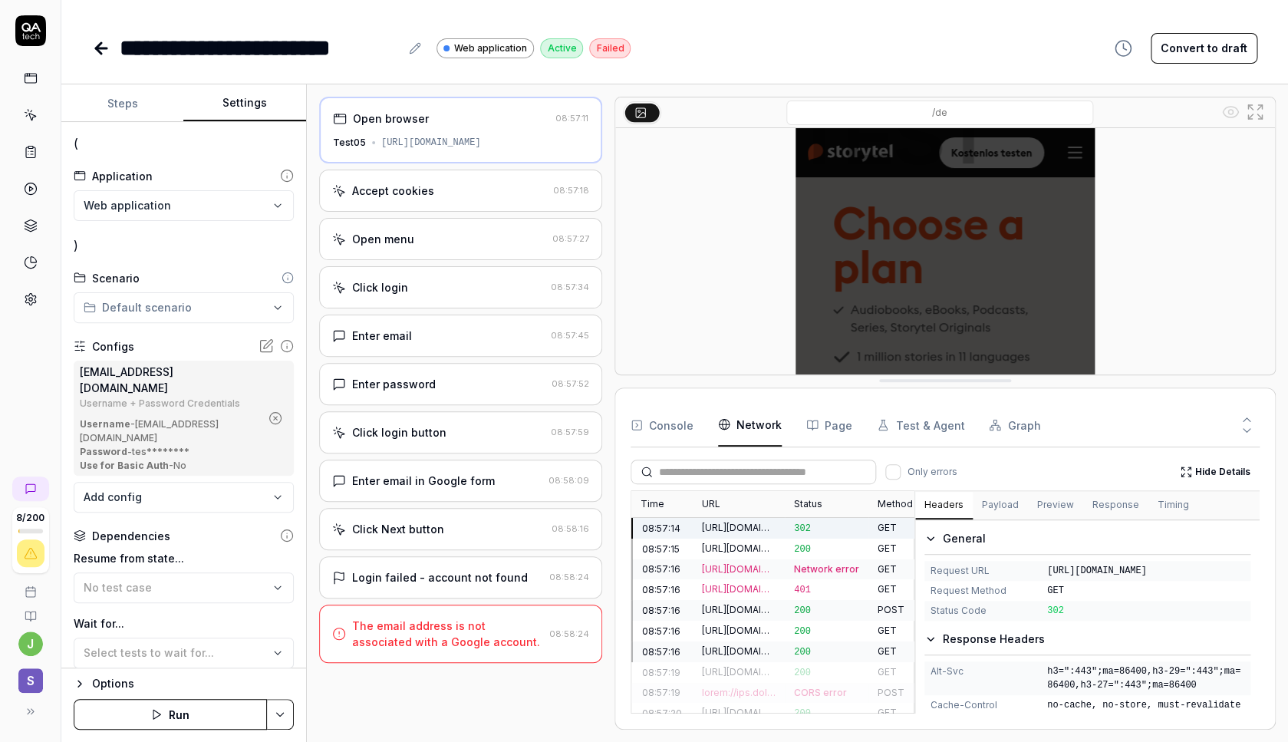
click at [853, 562] on div "Time URL Status Method Type Duration 08:57:14 [URL][DOMAIN_NAME] 302 GET Docume…" at bounding box center [945, 601] width 629 height 223
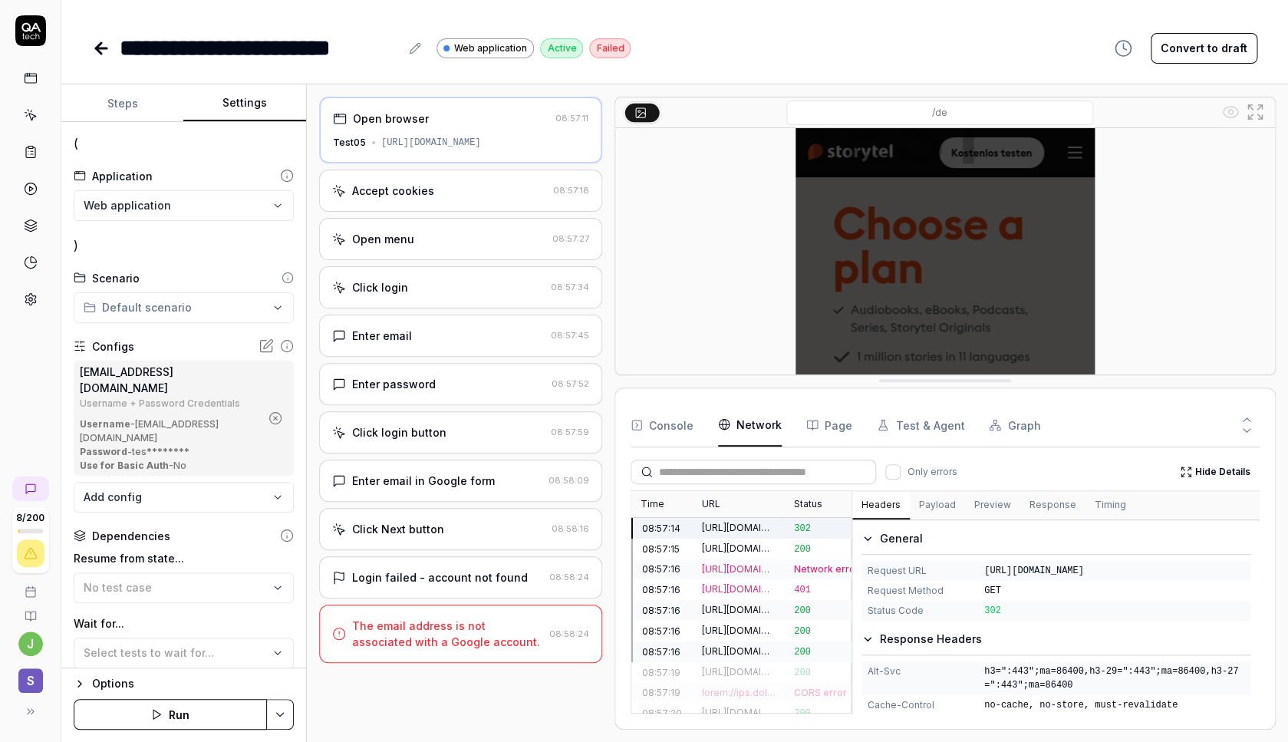
drag, startPoint x: 1104, startPoint y: 603, endPoint x: 985, endPoint y: 572, distance: 123.8
click at [985, 572] on span "[URL][DOMAIN_NAME]" at bounding box center [1115, 571] width 260 height 14
copy span "[URL][DOMAIN_NAME]"
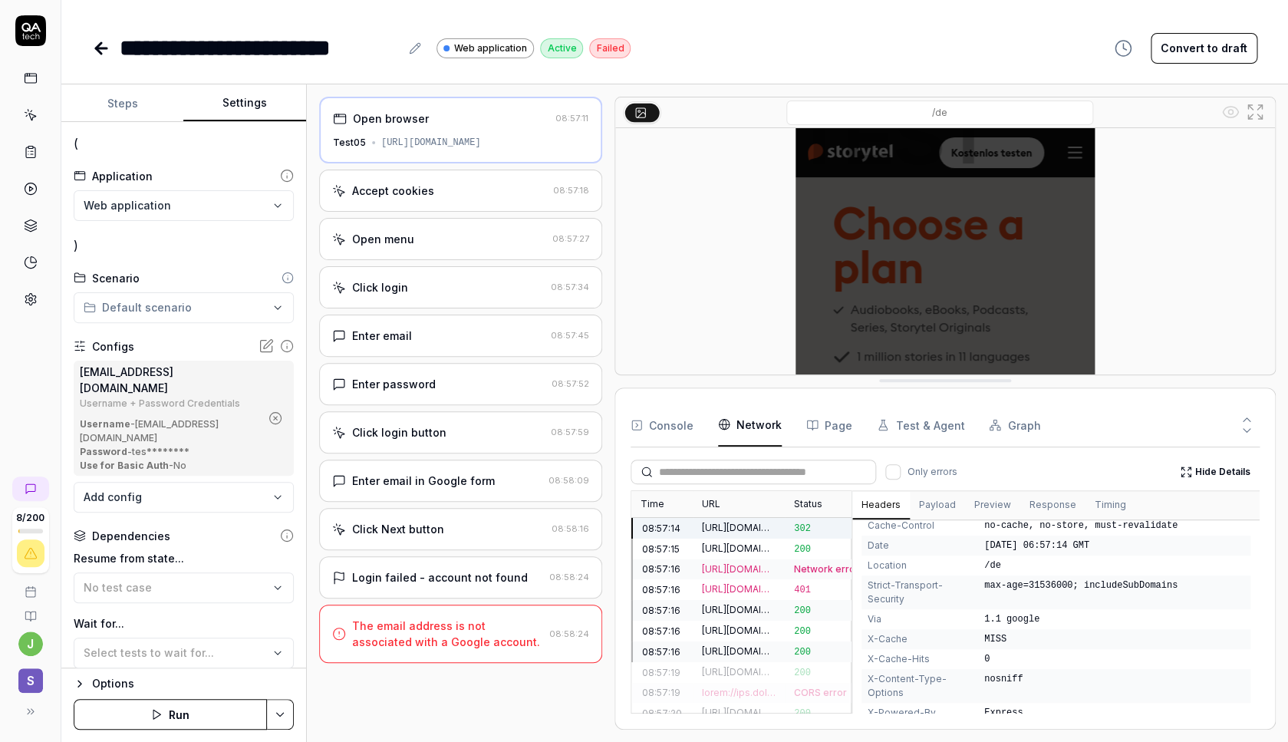
click at [240, 371] on div "[EMAIL_ADDRESS][DOMAIN_NAME]" at bounding box center [170, 380] width 180 height 32
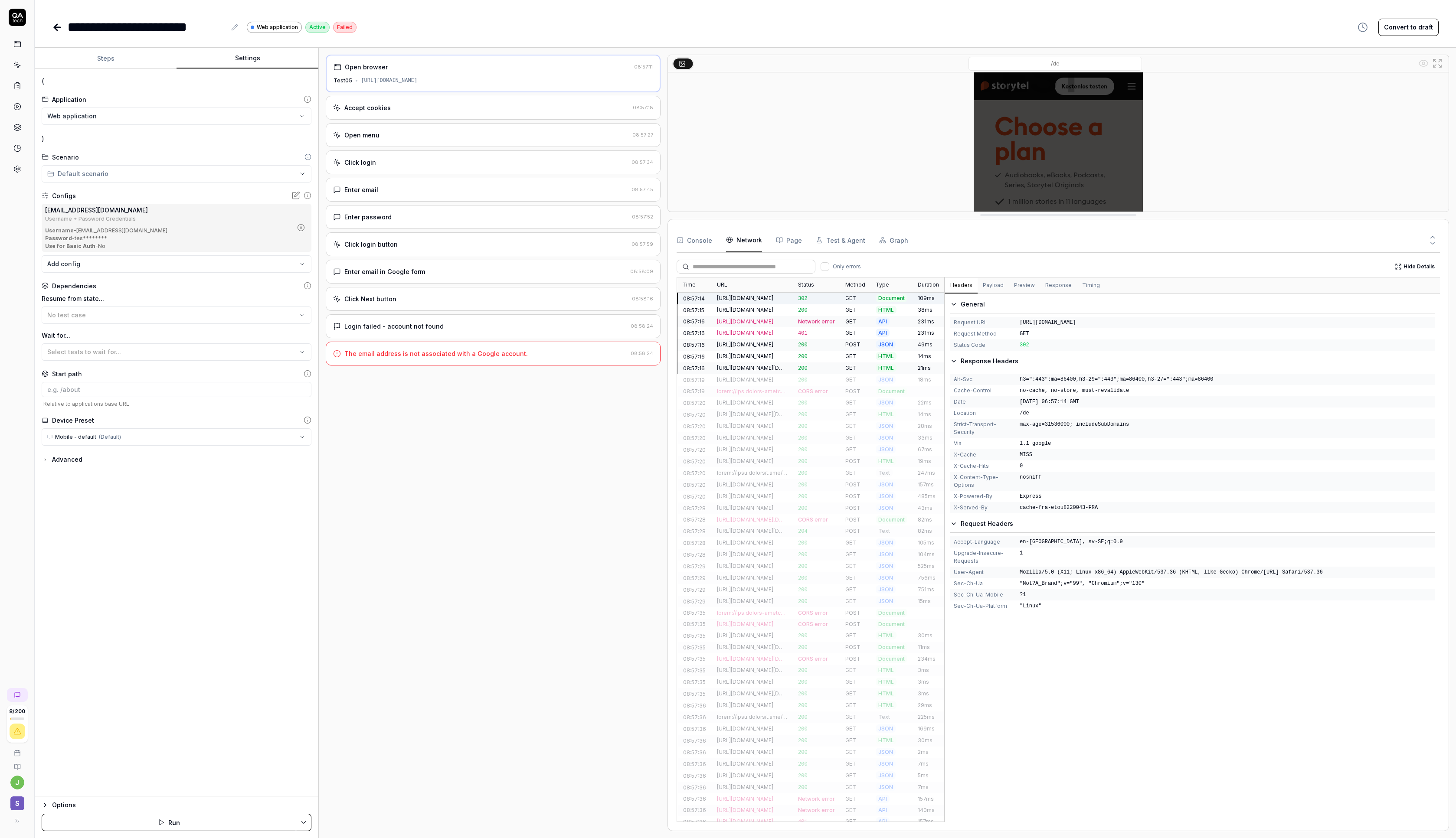
scroll to position [0, 0]
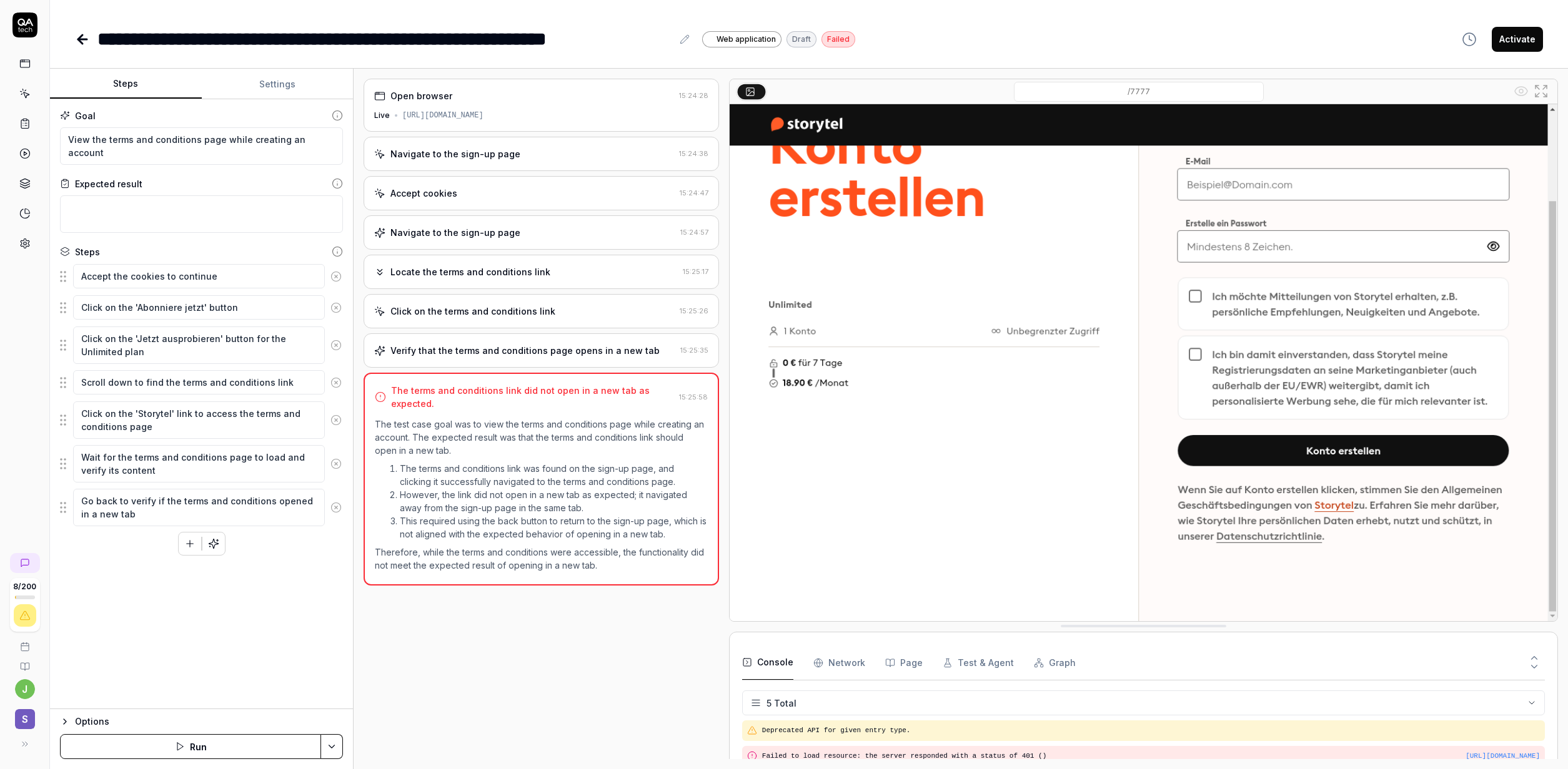
scroll to position [37, 0]
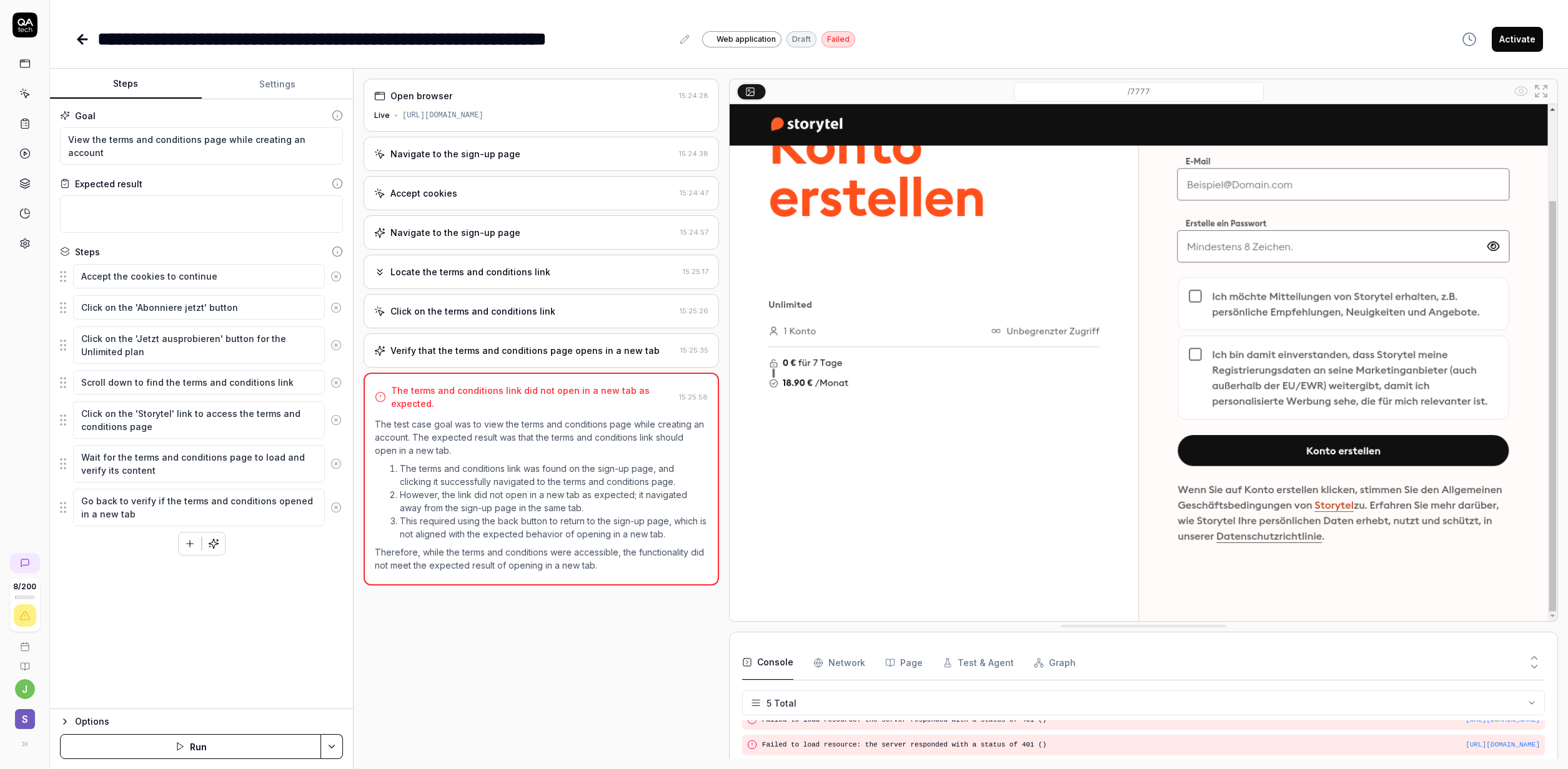
click at [179, 748] on icon "button" at bounding box center [180, 747] width 10 height 10
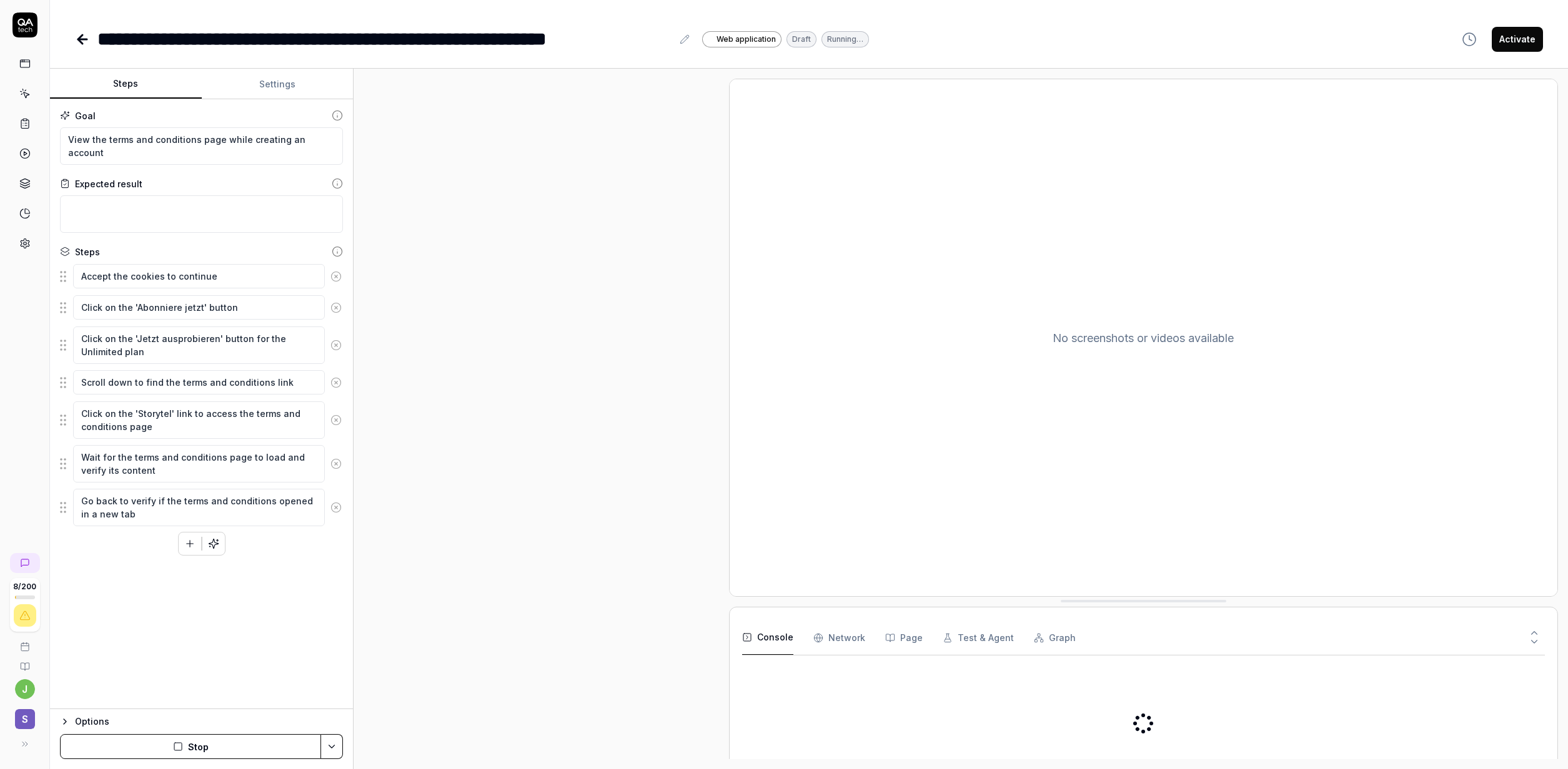
type textarea "*"
click at [83, 41] on icon at bounding box center [82, 39] width 15 height 15
